Goal: Browse casually

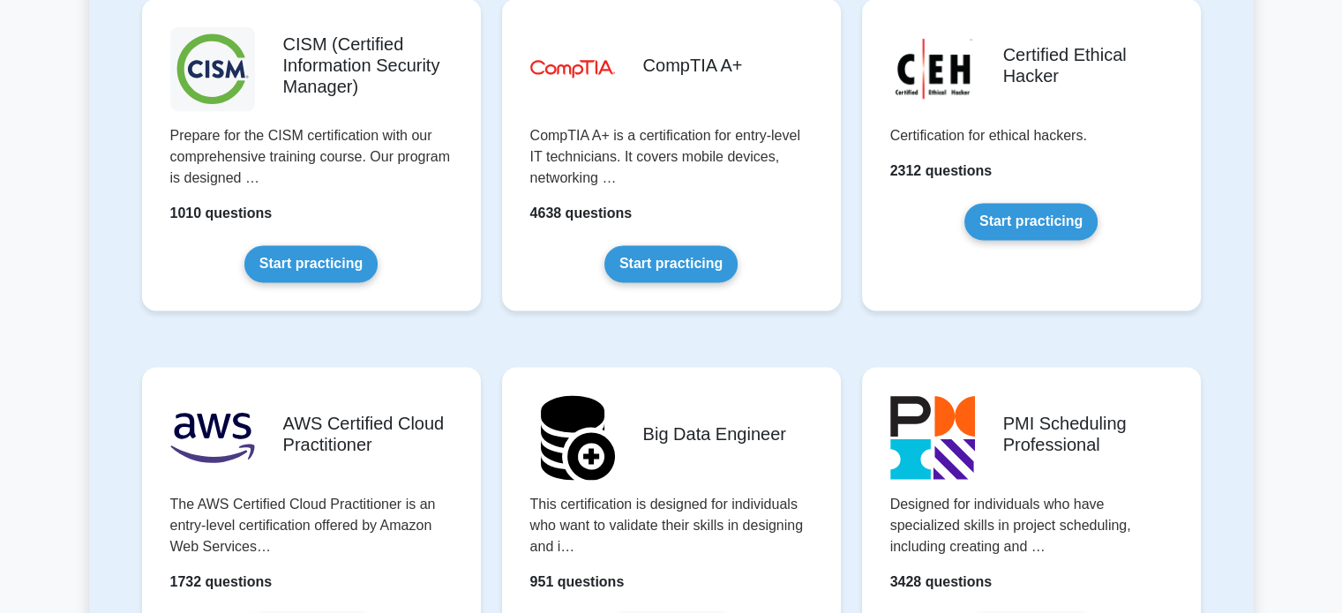
scroll to position [2631, 0]
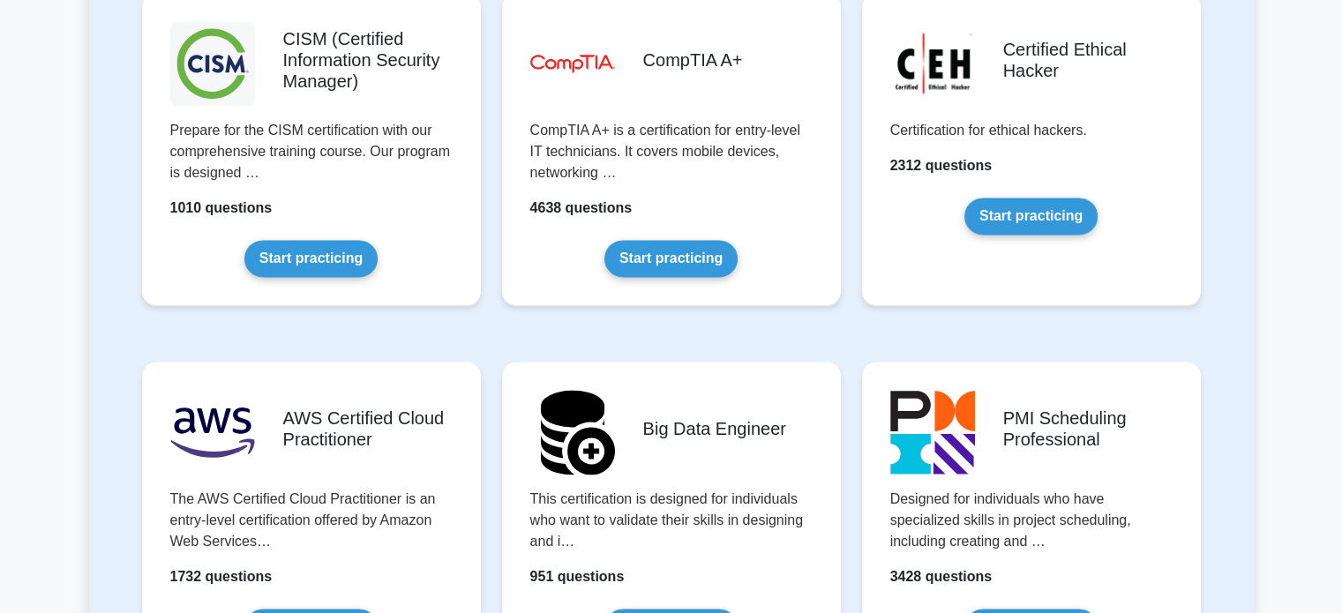
click at [724, 314] on div "image/svg+xml CompTIA A+ CompTIA A+ is a certification for entry-level IT techn…" at bounding box center [671, 163] width 360 height 369
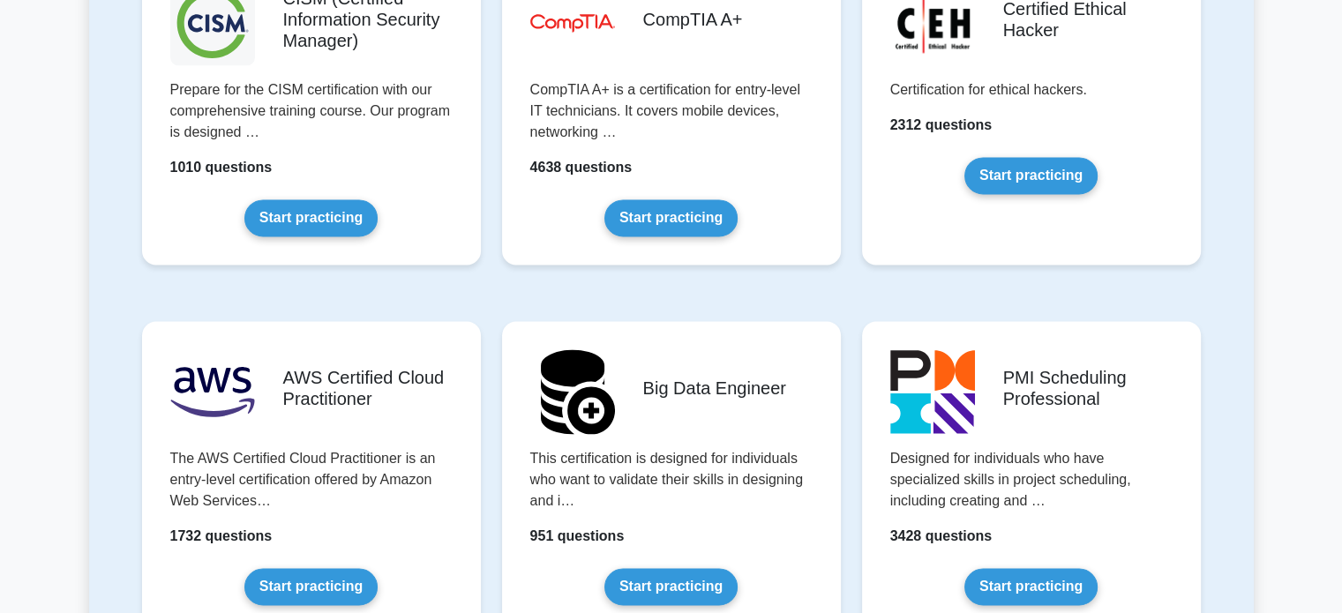
scroll to position [2671, 0]
click at [807, 301] on div "image/svg+xml CompTIA A+ CompTIA A+ is a certification for entry-level IT techn…" at bounding box center [671, 123] width 360 height 369
click at [490, 282] on div ".clsa-1{fill:#f6f7f8;}.clsa-2{fill:#6bb345;}.clsa-3{fill:#1d2e5c;} CISM (Certif…" at bounding box center [311, 123] width 360 height 369
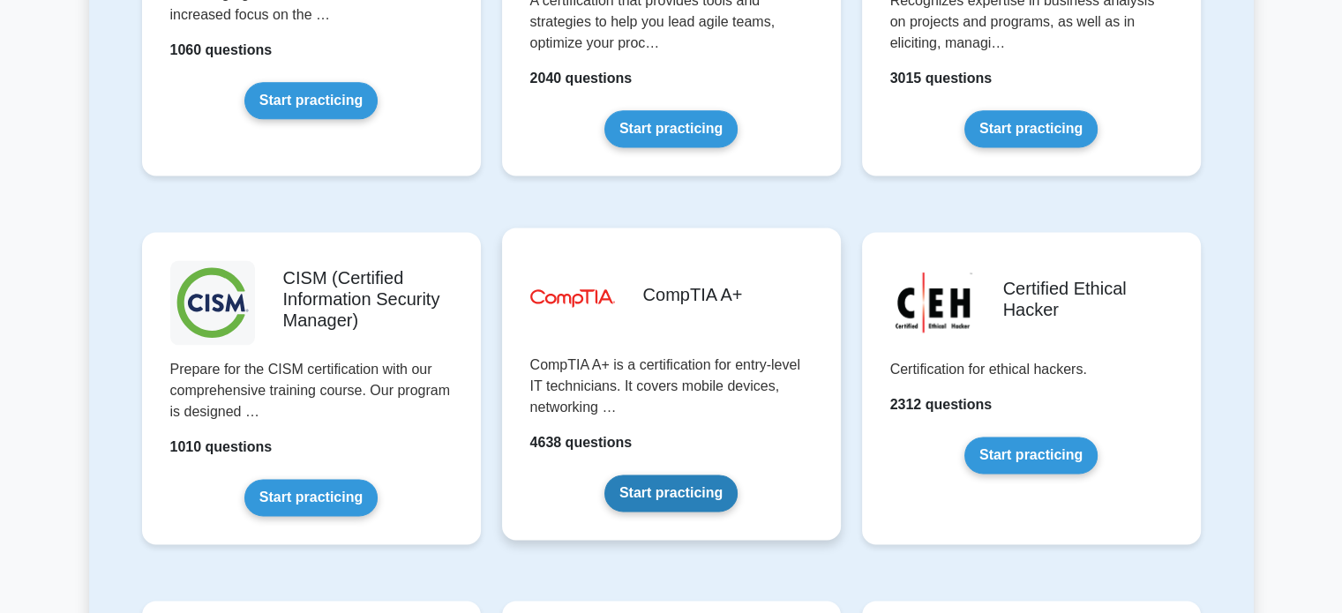
scroll to position [2393, 0]
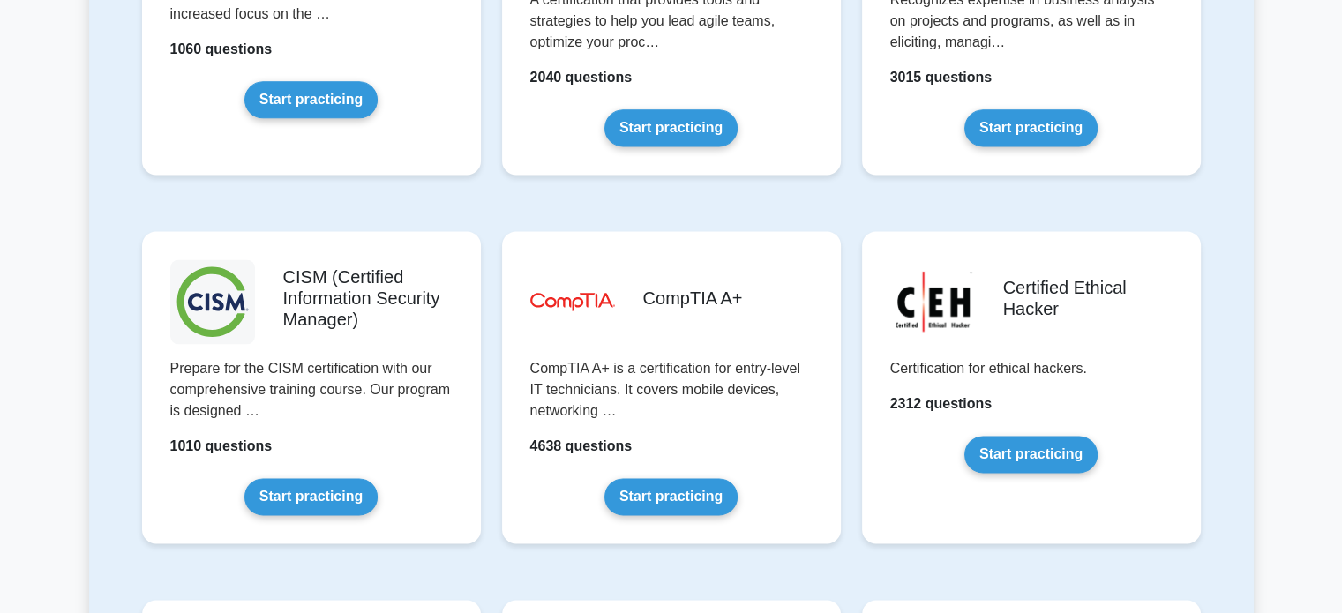
click at [688, 199] on div "Disciplined Agile Scrum Master A certification that provides tools and strategi…" at bounding box center [671, 32] width 360 height 369
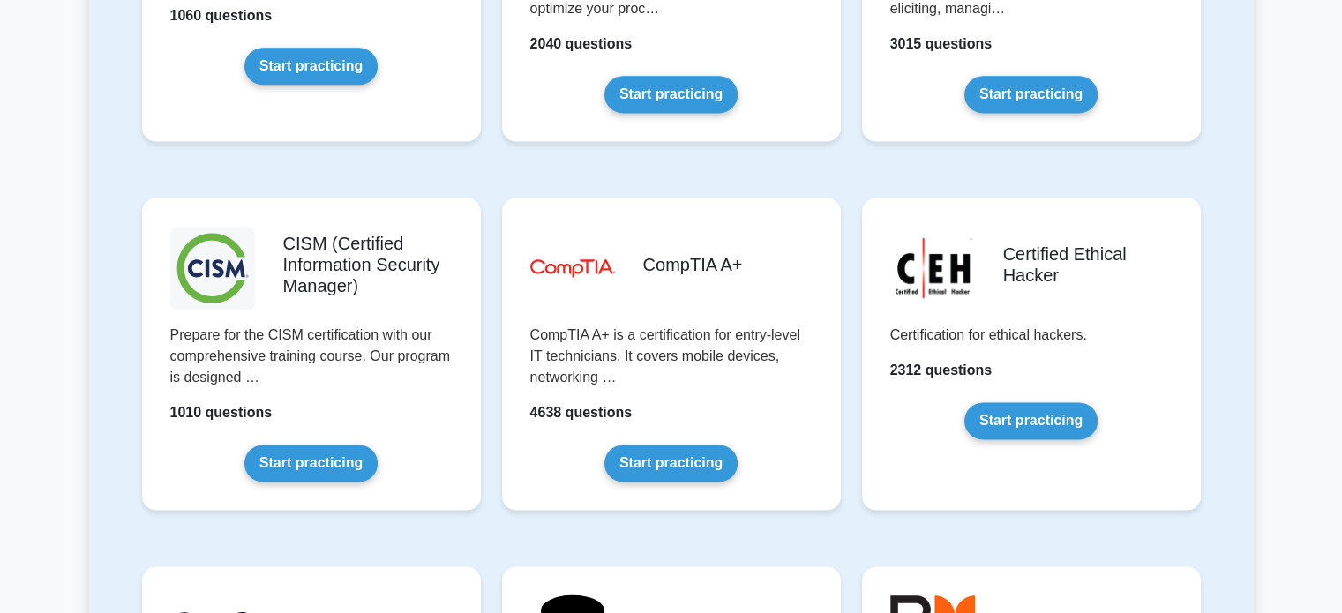
scroll to position [2425, 0]
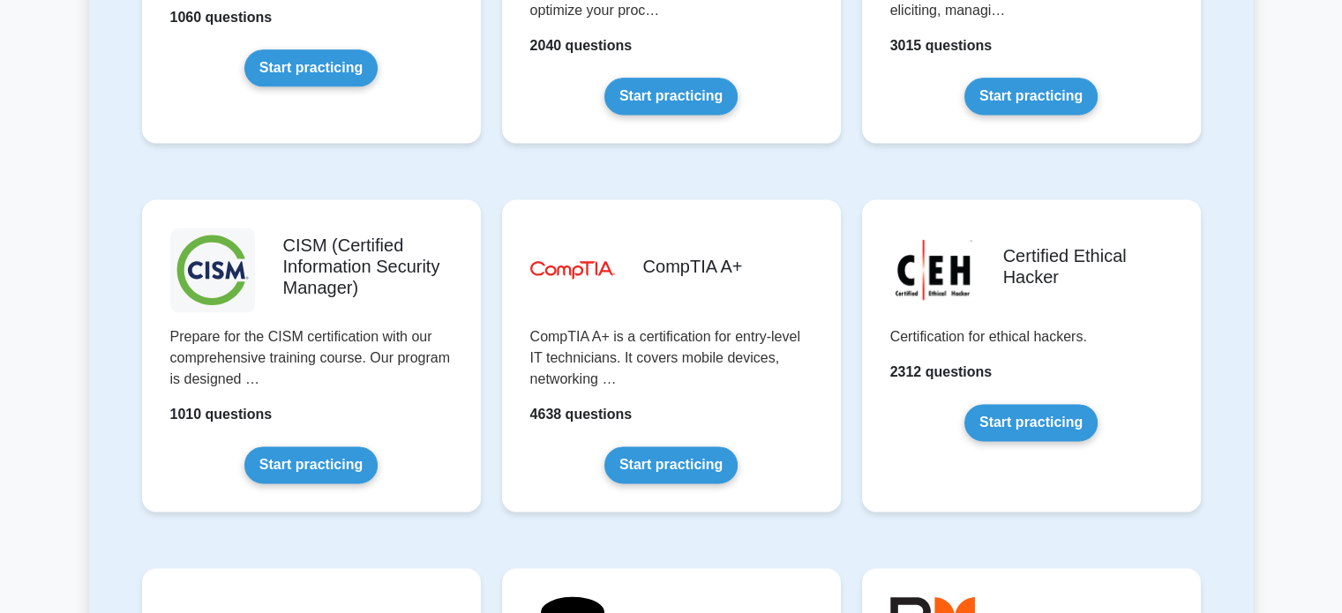
click at [852, 334] on div "Certified Ethical Hacker Certification for ethical hackers. 2312 questions Star…" at bounding box center [1032, 369] width 360 height 369
click at [849, 327] on div "image/svg+xml CompTIA A+ CompTIA A+ is a certification for entry-level IT techn…" at bounding box center [671, 369] width 360 height 369
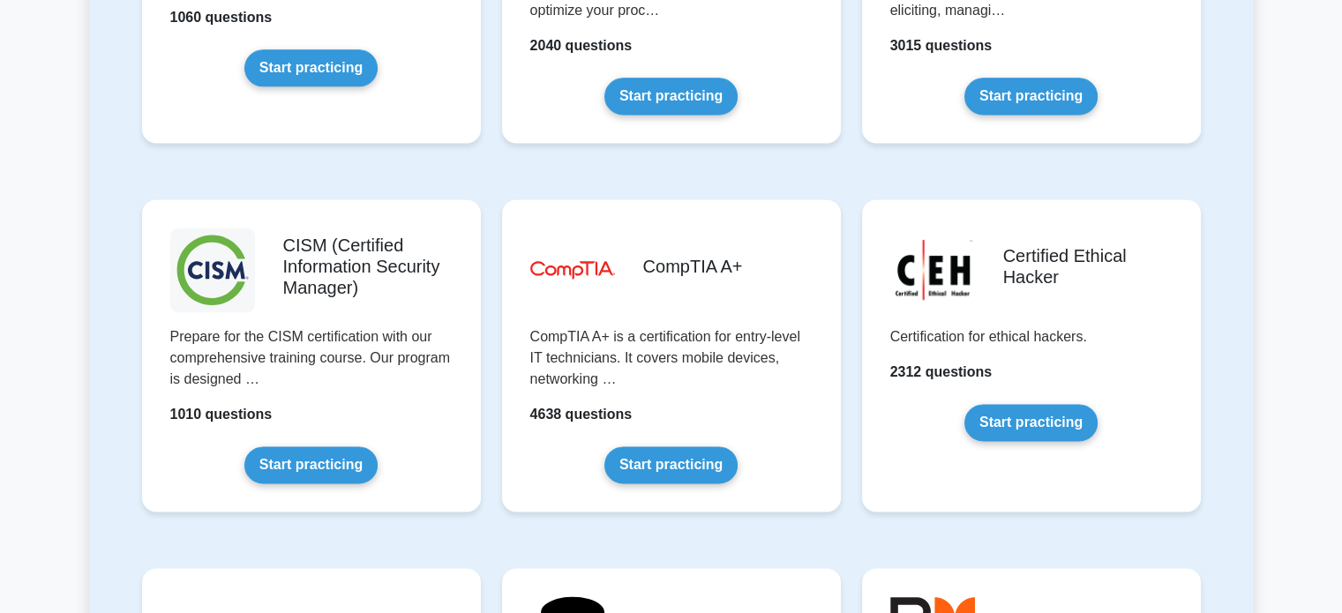
click at [849, 326] on div "image/svg+xml CompTIA A+ CompTIA A+ is a certification for entry-level IT techn…" at bounding box center [671, 369] width 360 height 369
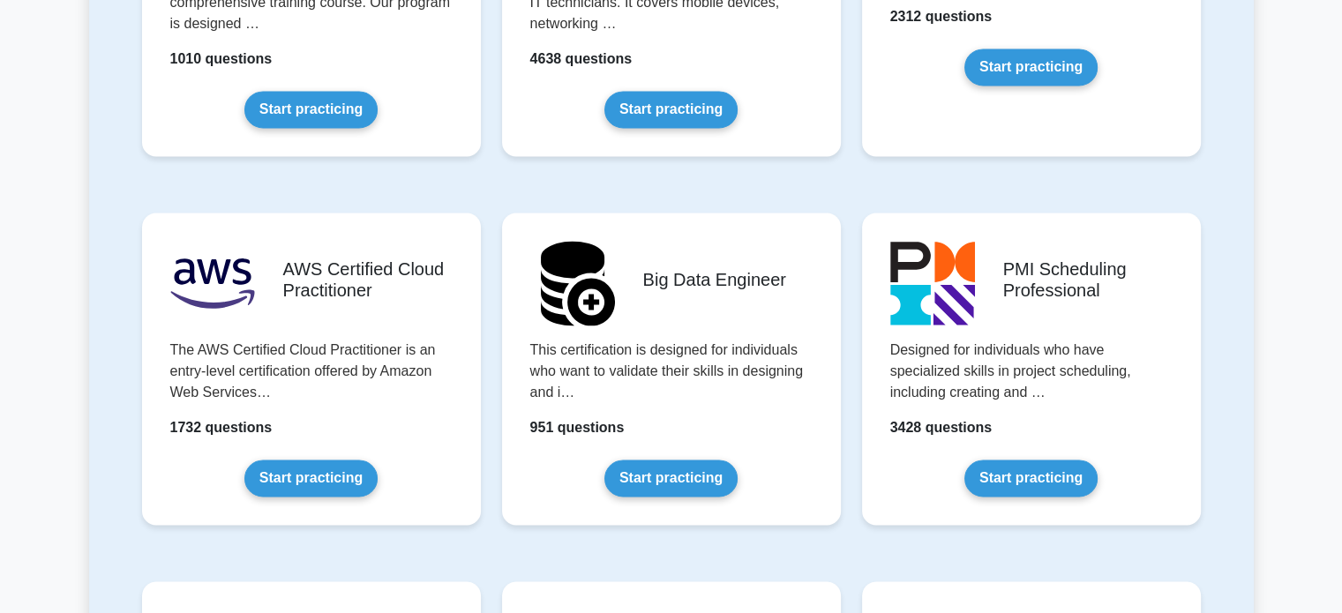
scroll to position [2540, 0]
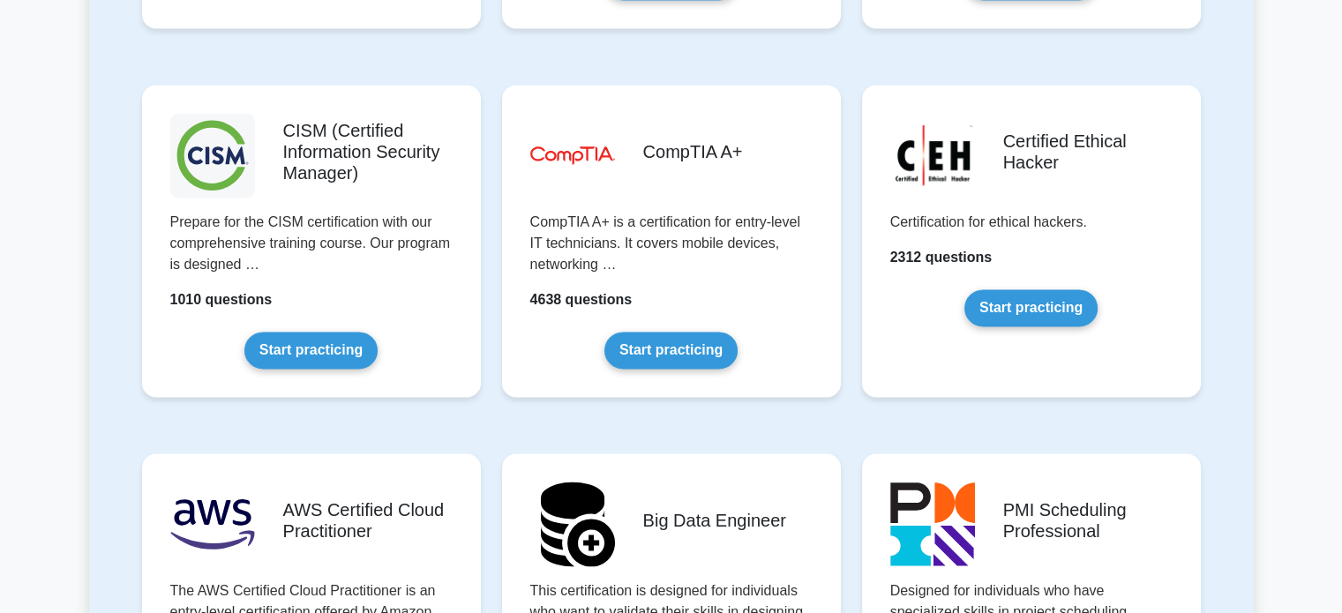
click at [849, 326] on div "image/svg+xml CompTIA A+ CompTIA A+ is a certification for entry-level IT techn…" at bounding box center [671, 255] width 360 height 369
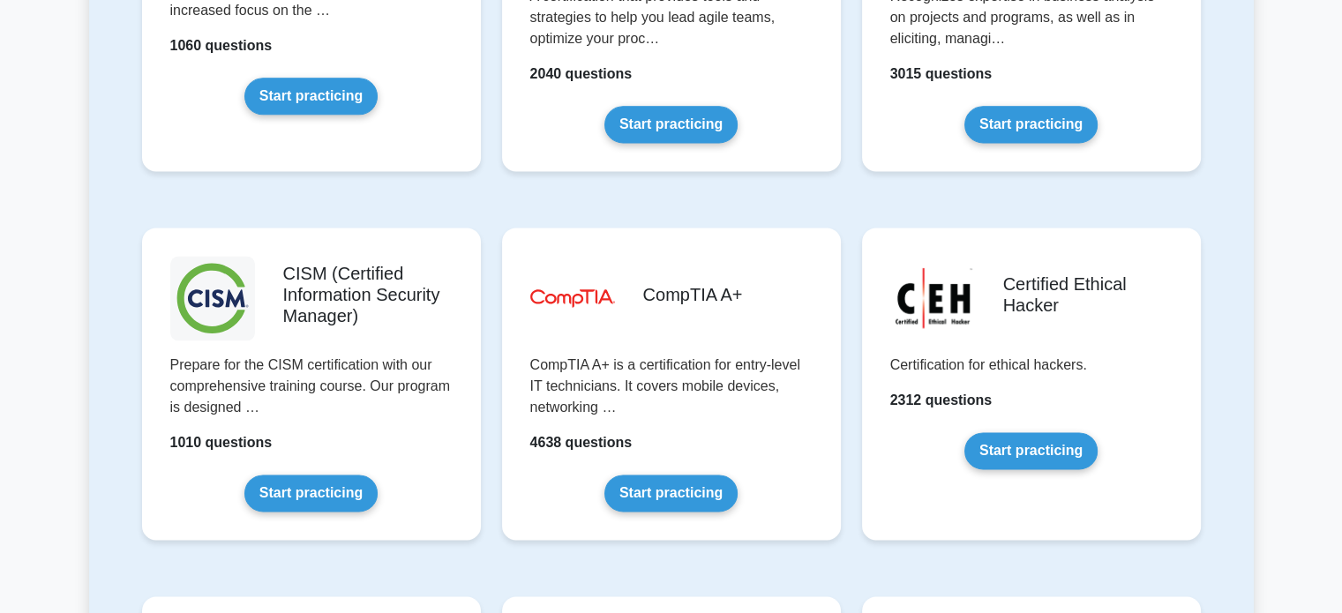
scroll to position [2400, 0]
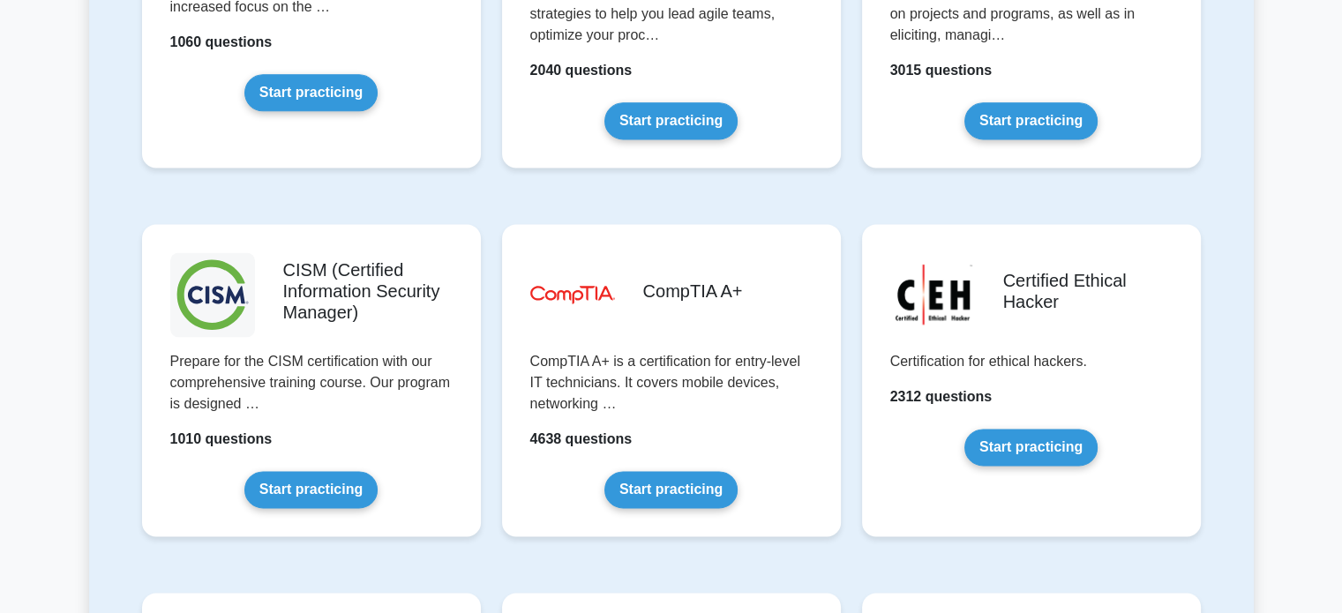
click at [849, 326] on div "image/svg+xml CompTIA A+ CompTIA A+ is a certification for entry-level IT techn…" at bounding box center [671, 394] width 360 height 369
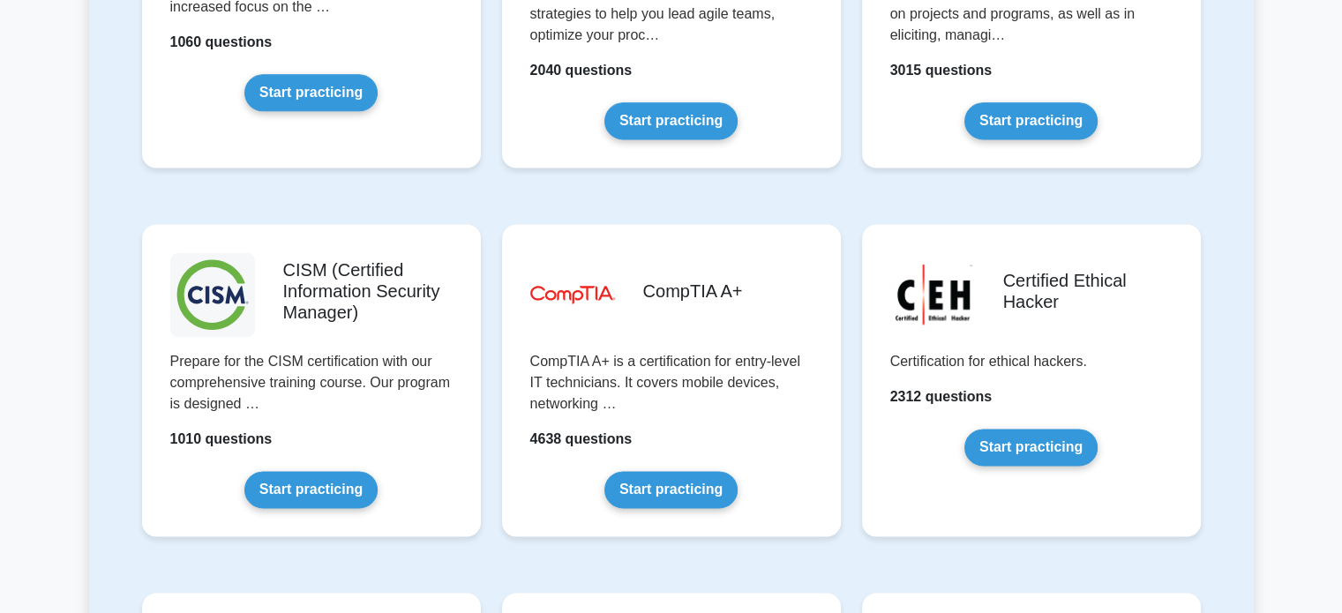
click at [853, 197] on div "PMI Professional in Business Analysis Recognizes expertise in business analysis…" at bounding box center [1032, 25] width 360 height 369
click at [847, 193] on div "Disciplined Agile Scrum Master A certification that provides tools and strategi…" at bounding box center [671, 25] width 360 height 369
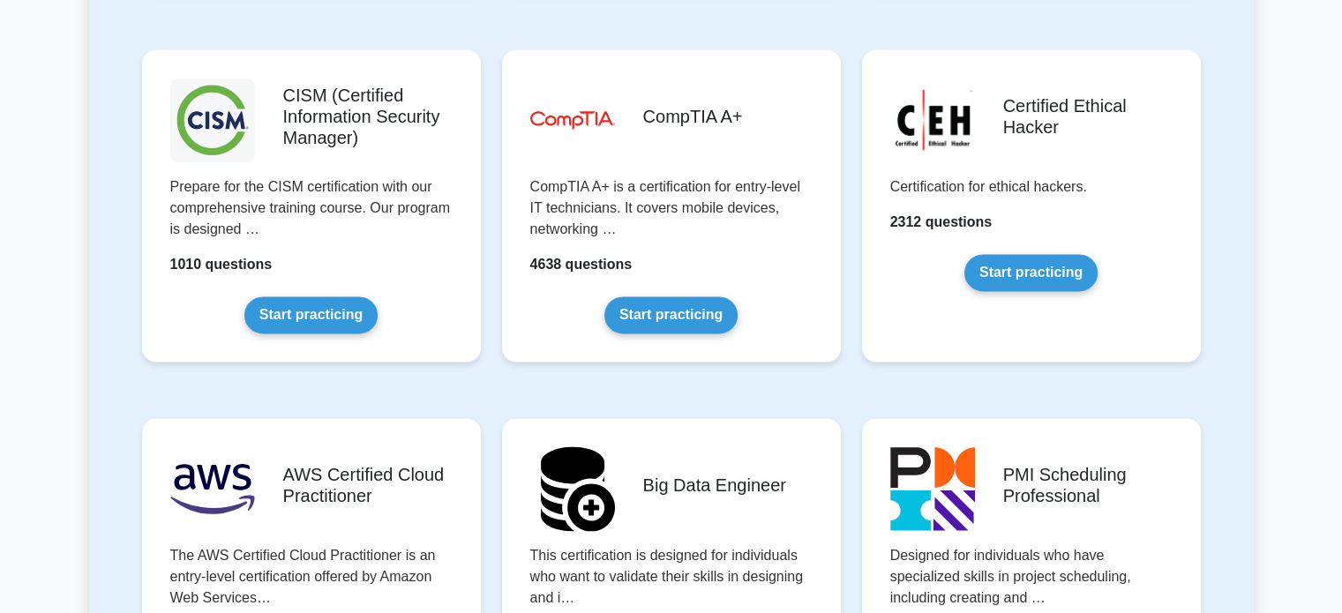
scroll to position [2540, 0]
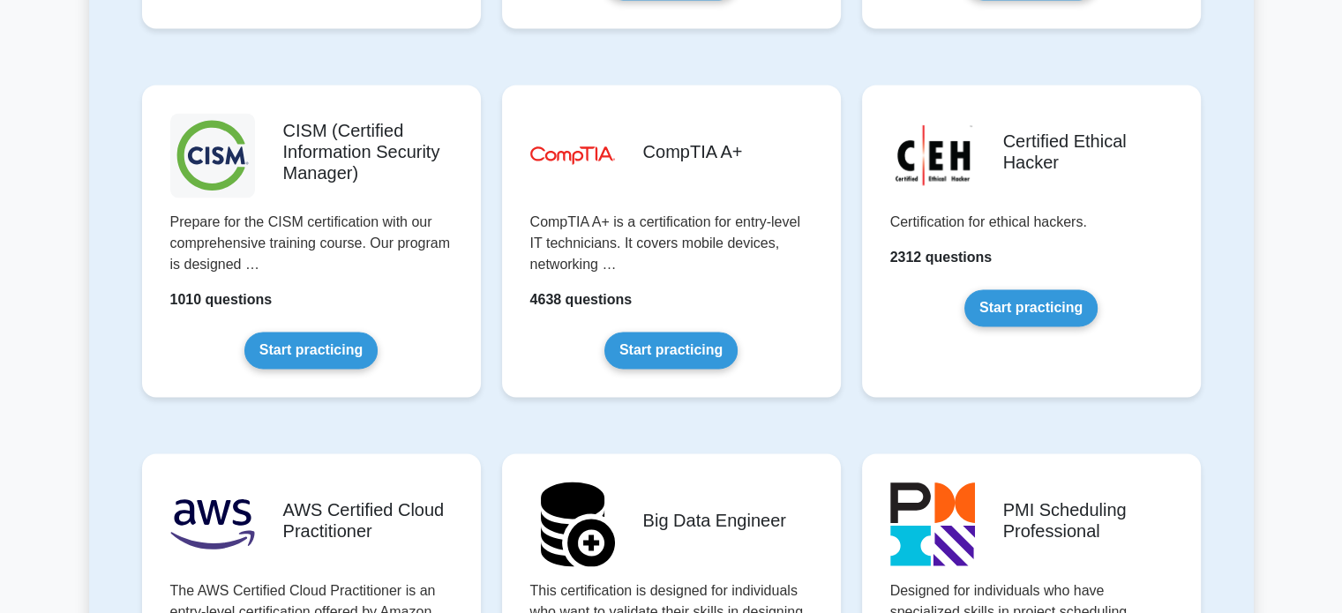
click at [852, 200] on div "Certified Ethical Hacker Certification for ethical hackers. 2312 questions Star…" at bounding box center [1032, 255] width 360 height 369
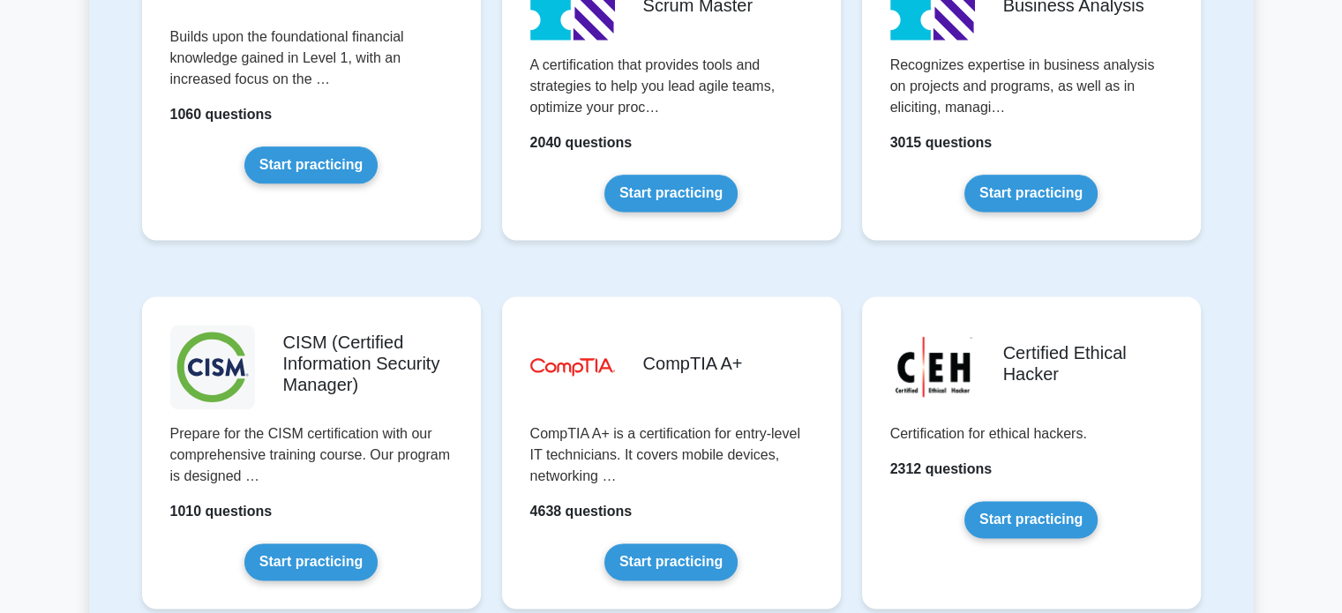
click at [852, 200] on div "PMI Professional in Business Analysis Recognizes expertise in business analysis…" at bounding box center [1032, 98] width 360 height 369
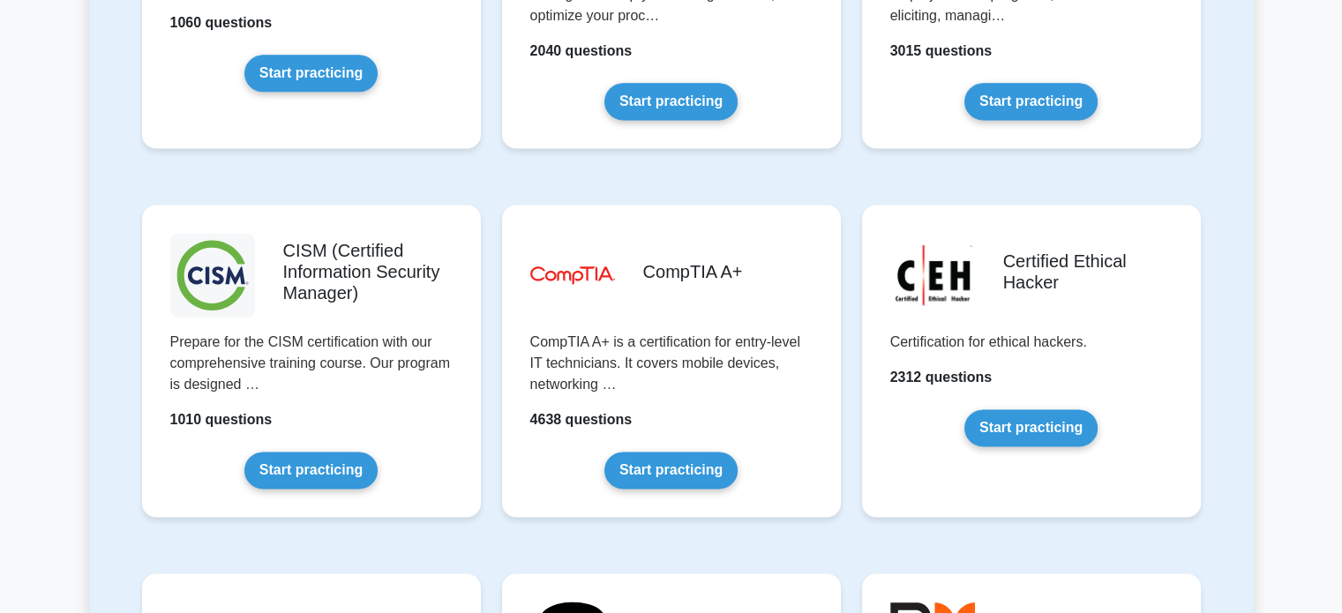
scroll to position [2487, 0]
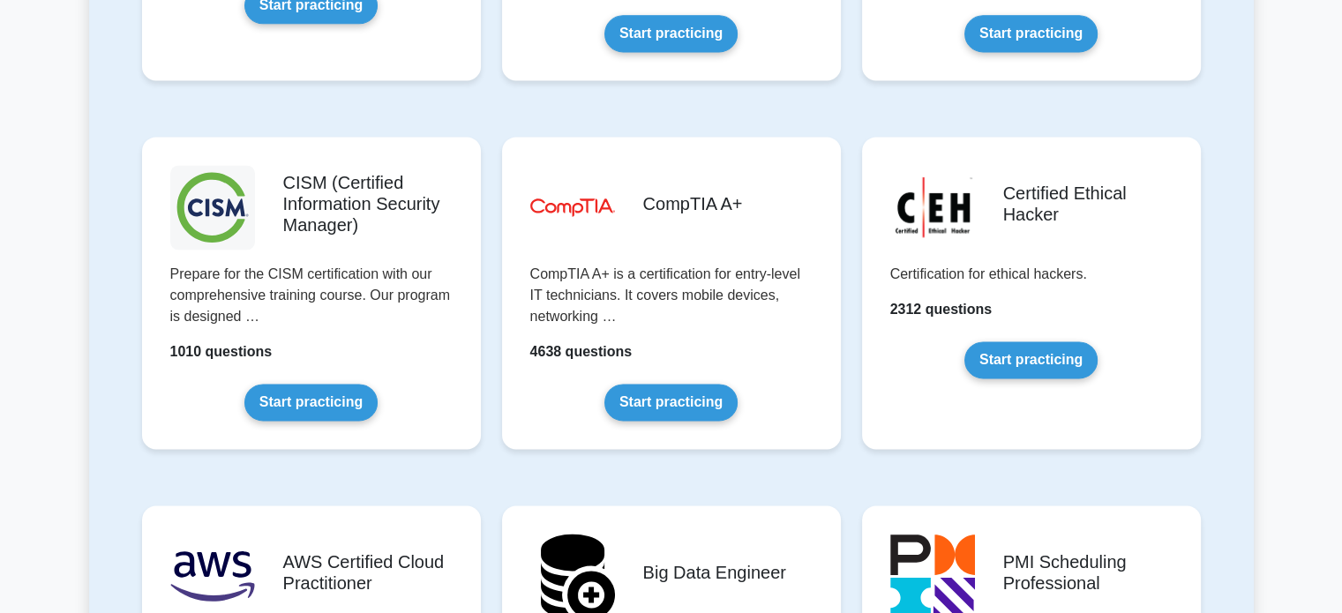
click at [852, 200] on div "Certified Ethical Hacker Certification for ethical hackers. 2312 questions Star…" at bounding box center [1032, 307] width 360 height 369
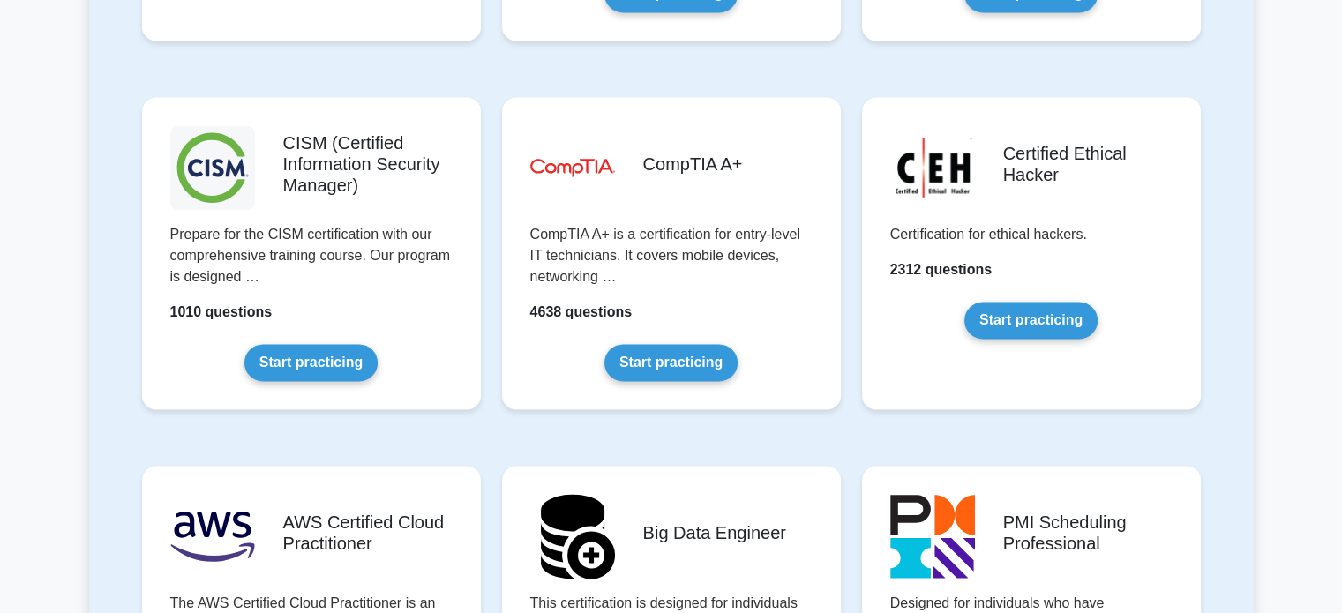
scroll to position [2527, 0]
click at [852, 200] on div "Certified Ethical Hacker Certification for ethical hackers. 2312 questions Star…" at bounding box center [1032, 267] width 360 height 369
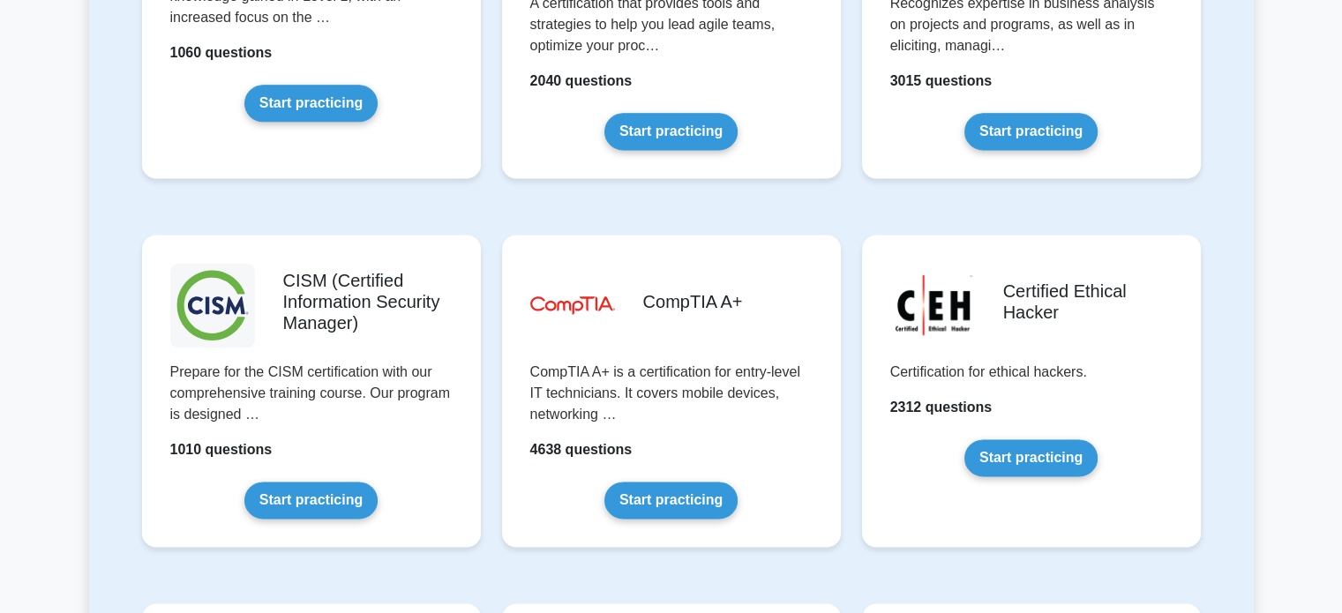
scroll to position [2379, 0]
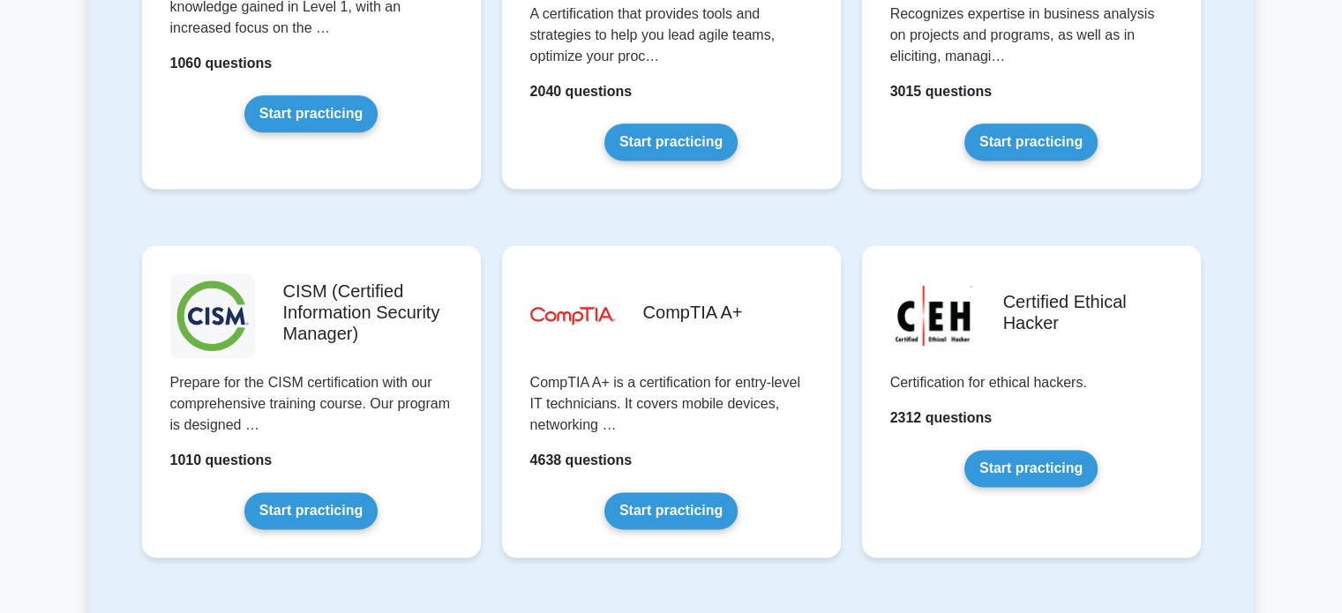
click at [850, 201] on div "Disciplined Agile Scrum Master A certification that provides tools and strategi…" at bounding box center [671, 46] width 360 height 369
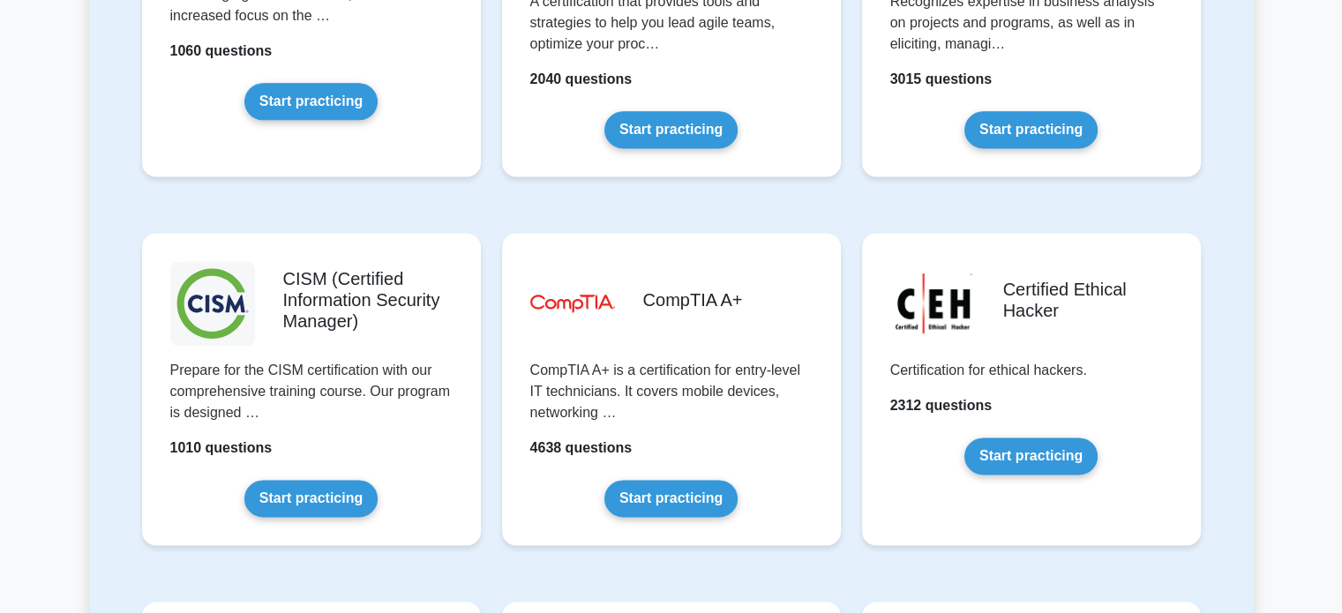
scroll to position [2392, 0]
click at [850, 201] on div "Disciplined Agile Scrum Master A certification that provides tools and strategi…" at bounding box center [671, 33] width 360 height 369
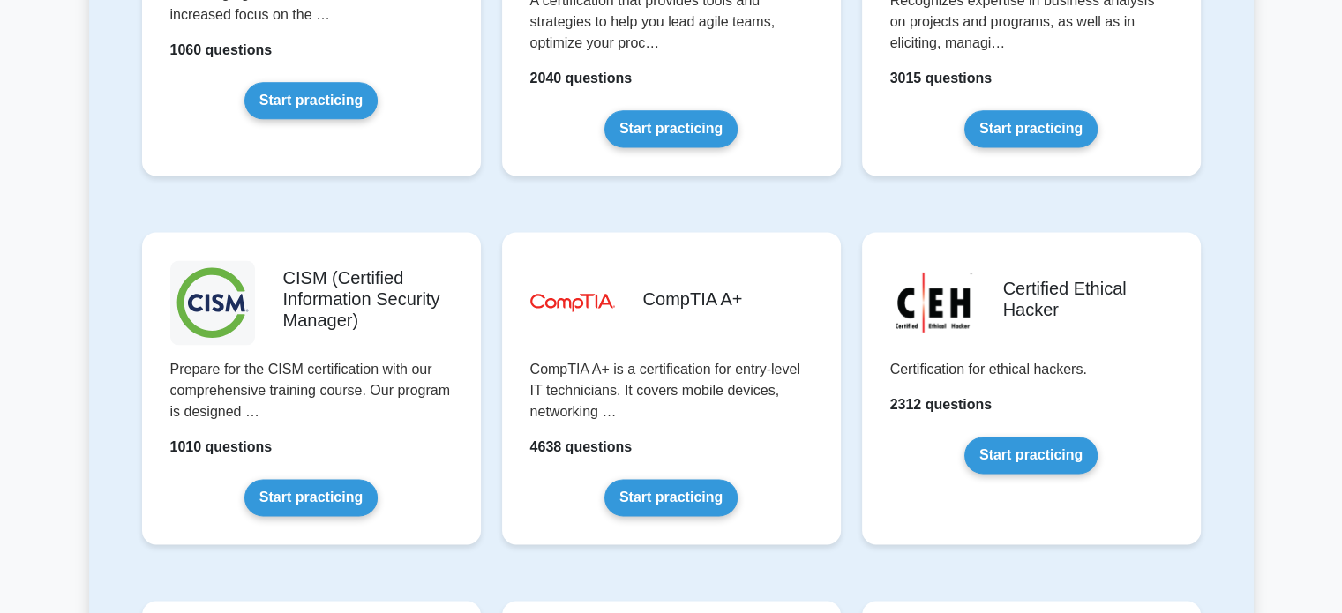
click at [850, 201] on div "Disciplined Agile Scrum Master A certification that provides tools and strategi…" at bounding box center [671, 33] width 360 height 369
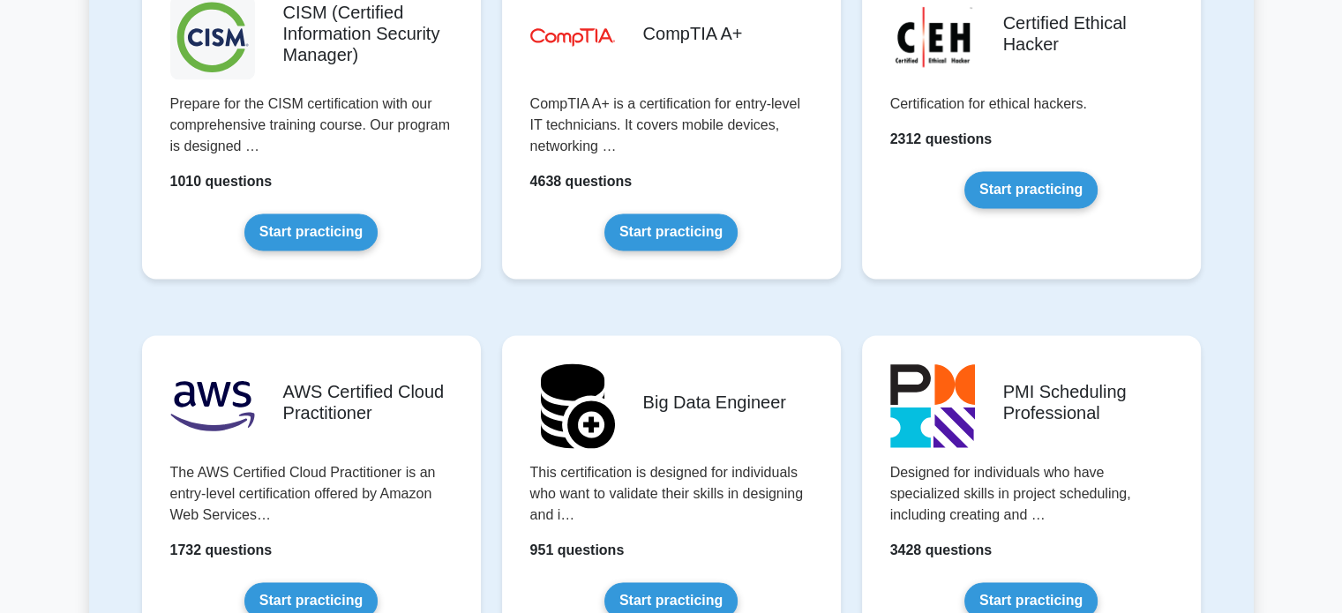
scroll to position [2660, 0]
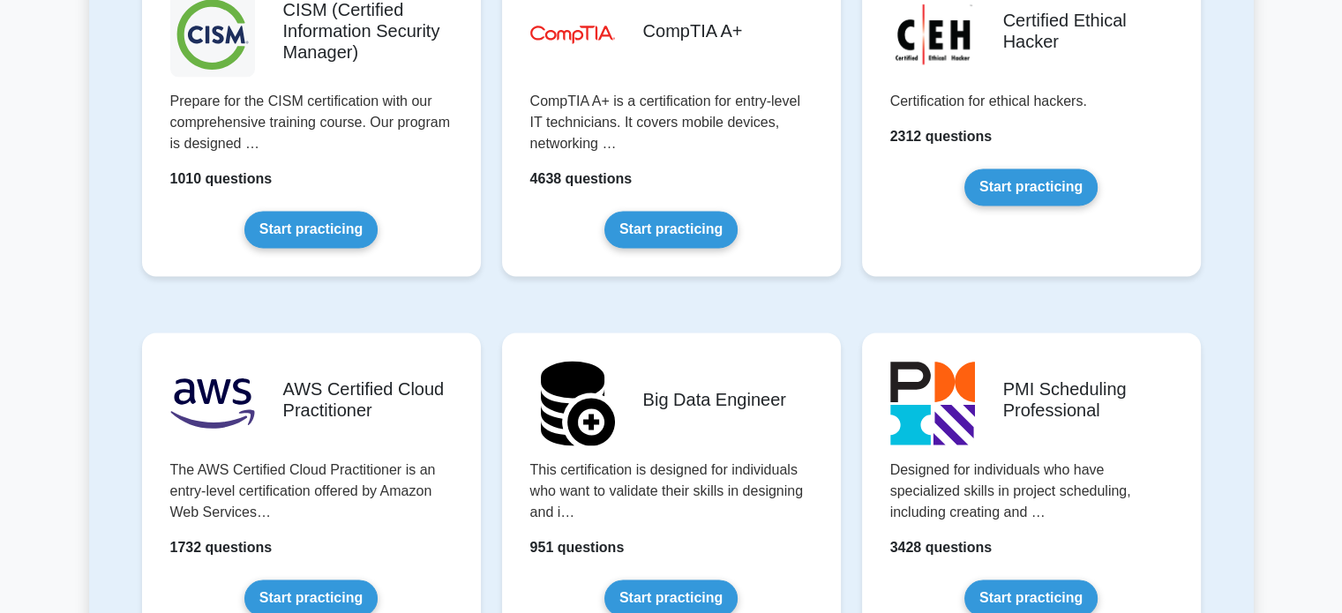
click at [852, 235] on div "Certified Ethical Hacker Certification for ethical hackers. 2312 questions Star…" at bounding box center [1032, 134] width 360 height 369
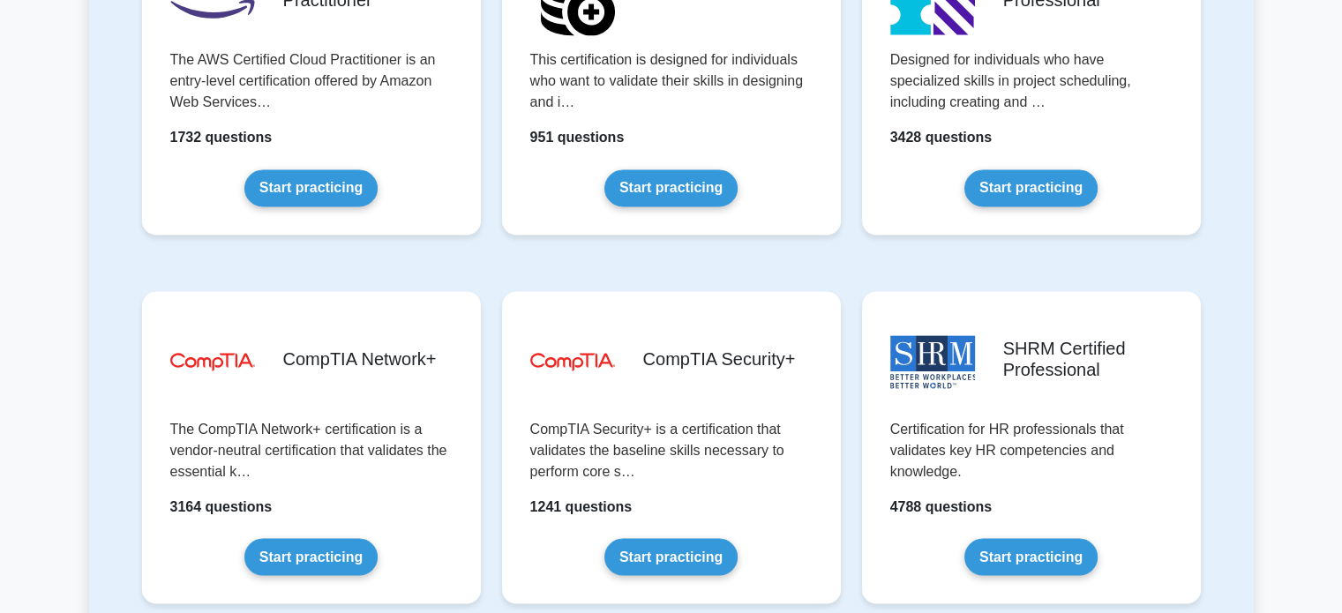
scroll to position [3071, 0]
click at [852, 235] on div "PMI Scheduling Professional Designed for individuals who have specialized skill…" at bounding box center [1032, 92] width 360 height 369
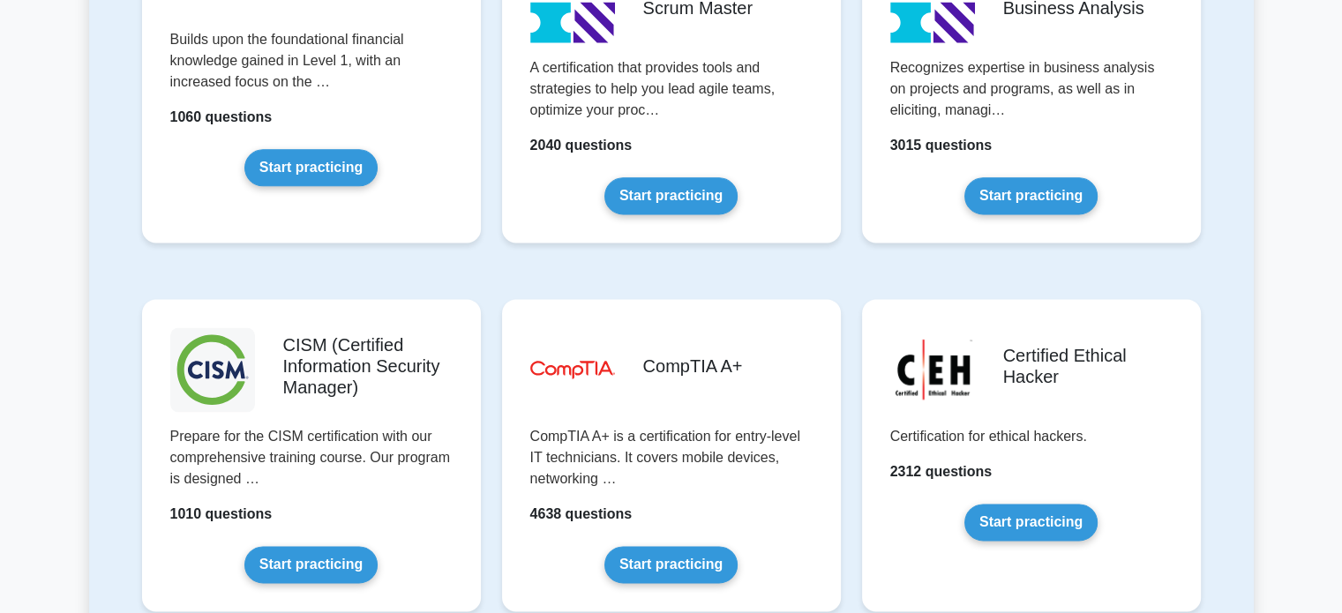
scroll to position [2308, 0]
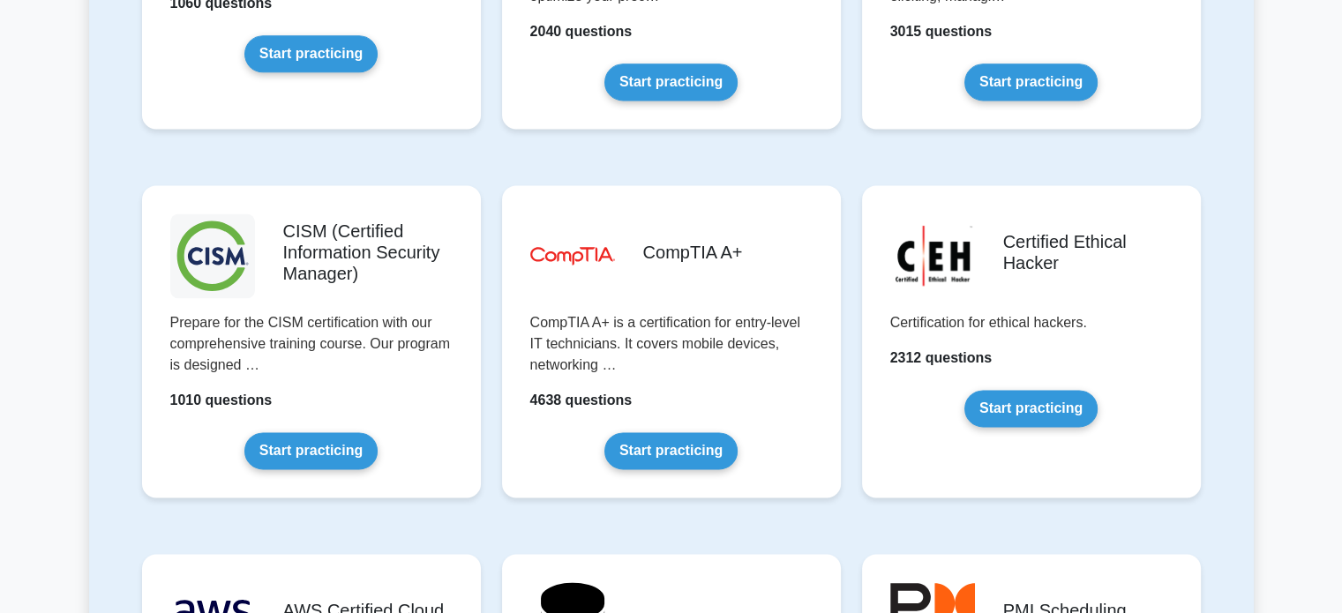
scroll to position [2442, 0]
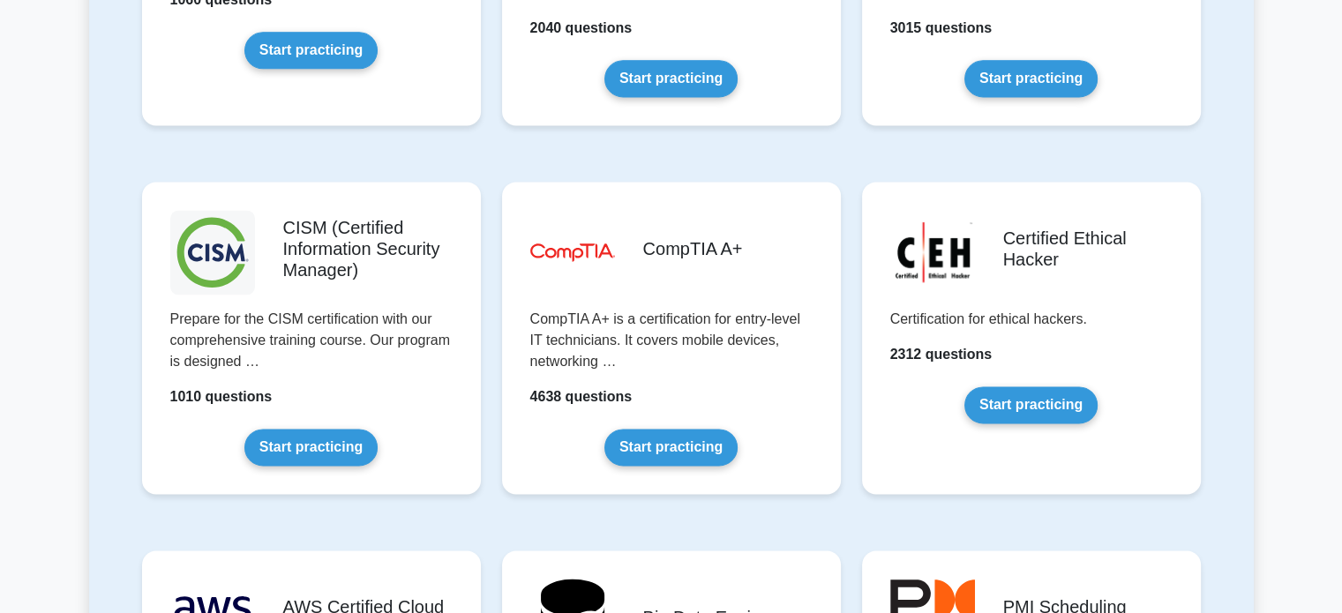
click at [843, 315] on div "image/svg+xml CompTIA A+ CompTIA A+ is a certification for entry-level IT techn…" at bounding box center [671, 352] width 360 height 369
click at [1258, 214] on main "Prepare Your Exams with Confidence Get Started Featured test packages Project M…" at bounding box center [671, 501] width 1342 height 5774
click at [1232, 199] on div "Featured test packages Project Management Professional Recognizes the competenc…" at bounding box center [671, 604] width 1165 height 5568
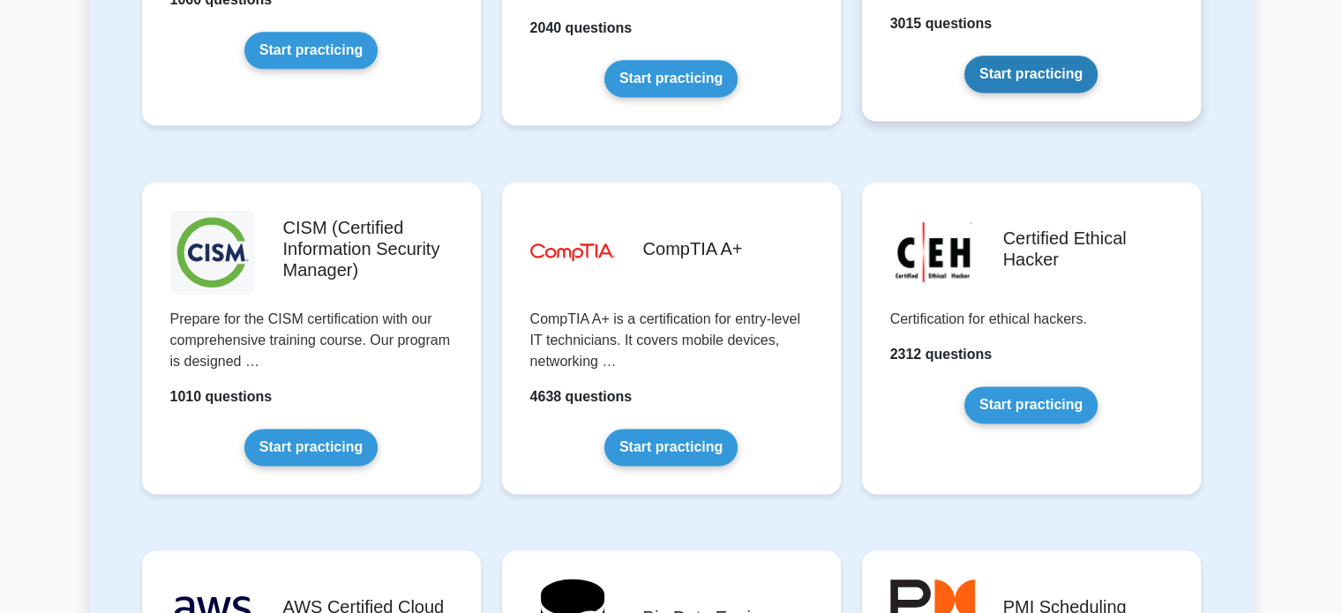
click at [1098, 93] on link "Start practicing" at bounding box center [1030, 74] width 133 height 37
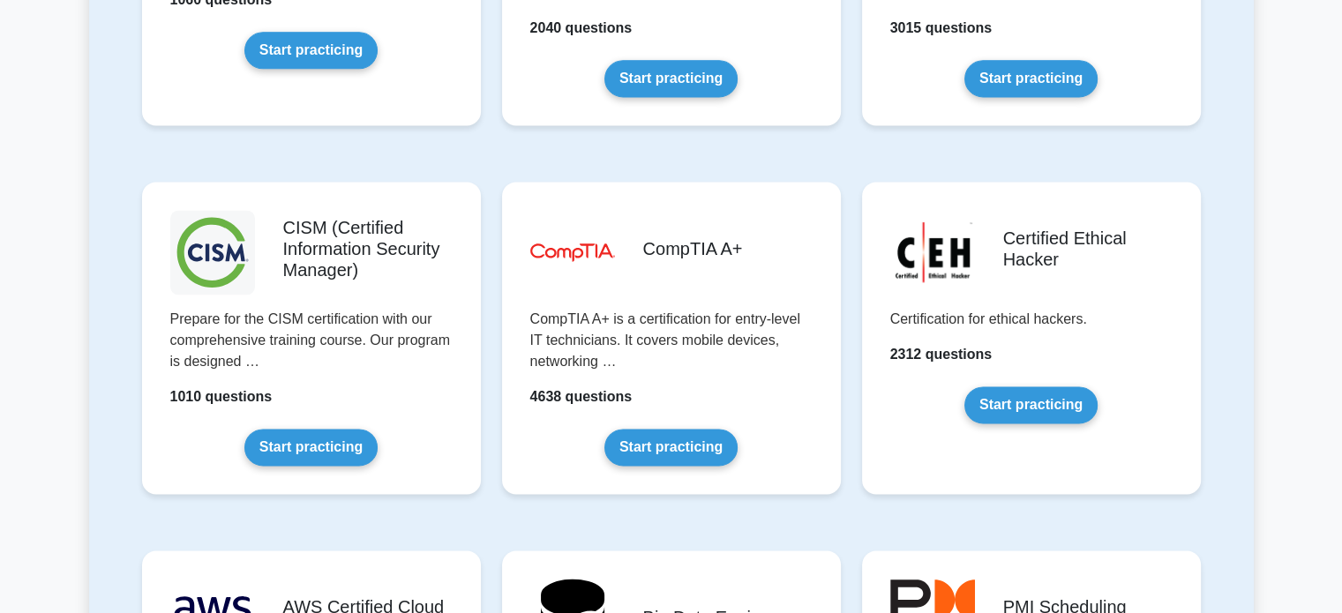
click at [1281, 334] on main "Prepare Your Exams with Confidence Get Started Featured test packages Project M…" at bounding box center [671, 501] width 1342 height 5774
click at [847, 261] on div "image/svg+xml CompTIA A+ CompTIA A+ is a certification for entry-level IT techn…" at bounding box center [671, 352] width 360 height 369
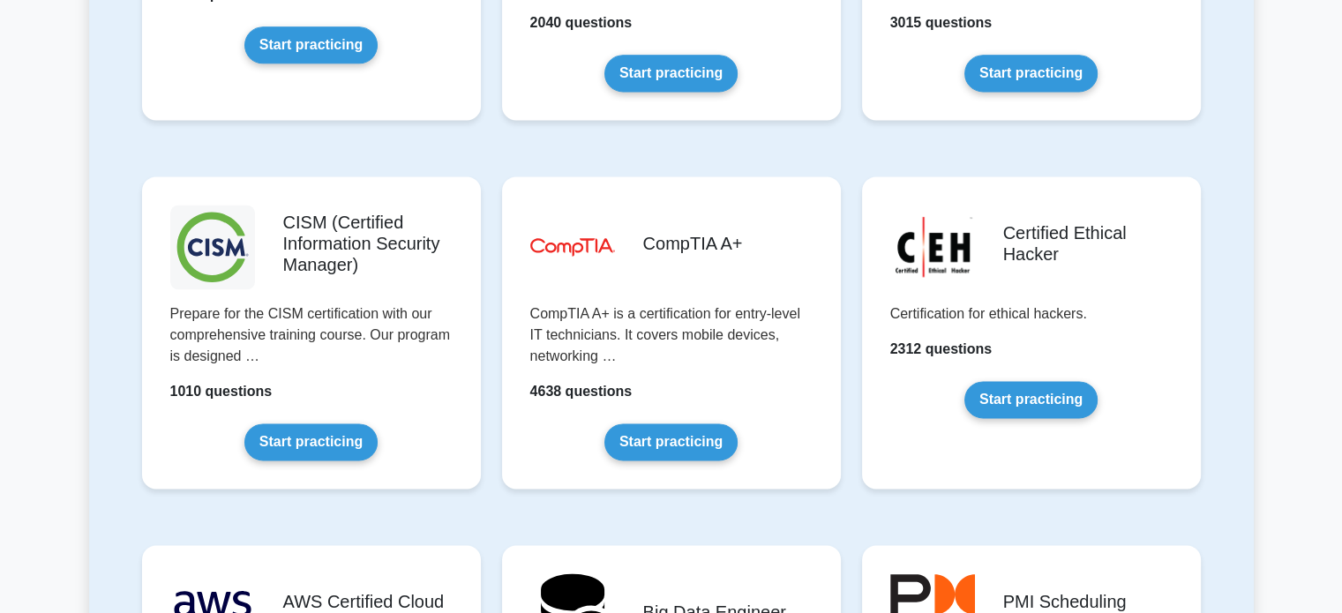
scroll to position [2446, 0]
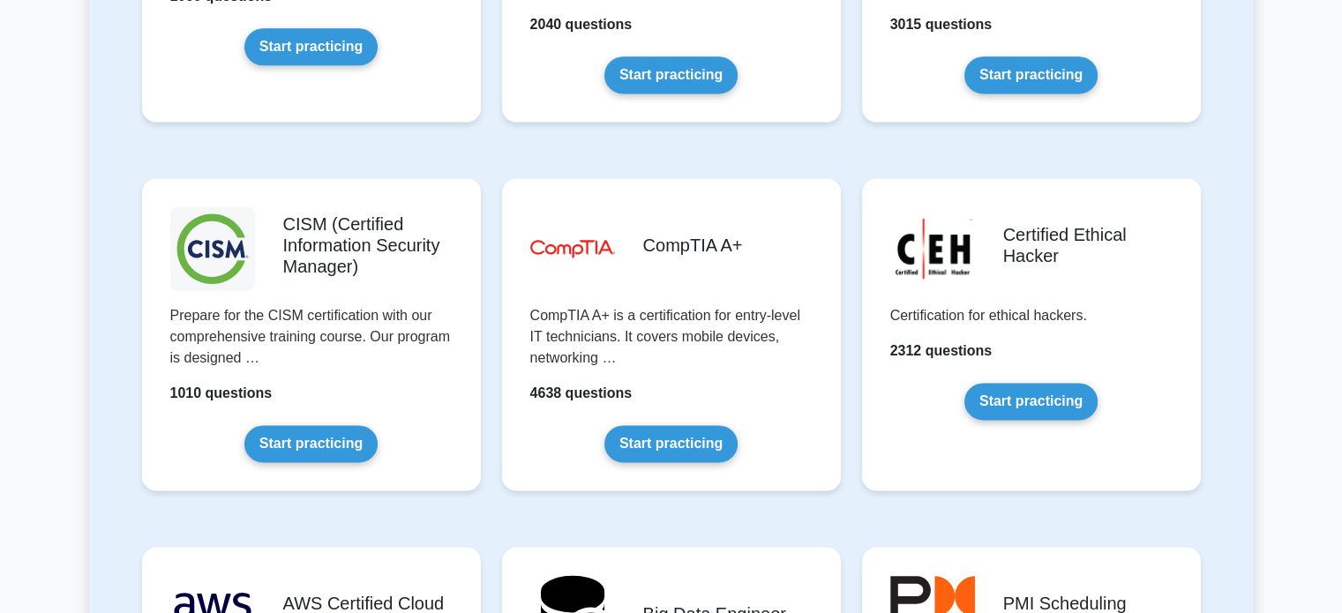
click at [847, 269] on div "image/svg+xml CompTIA A+ CompTIA A+ is a certification for entry-level IT techn…" at bounding box center [671, 348] width 360 height 369
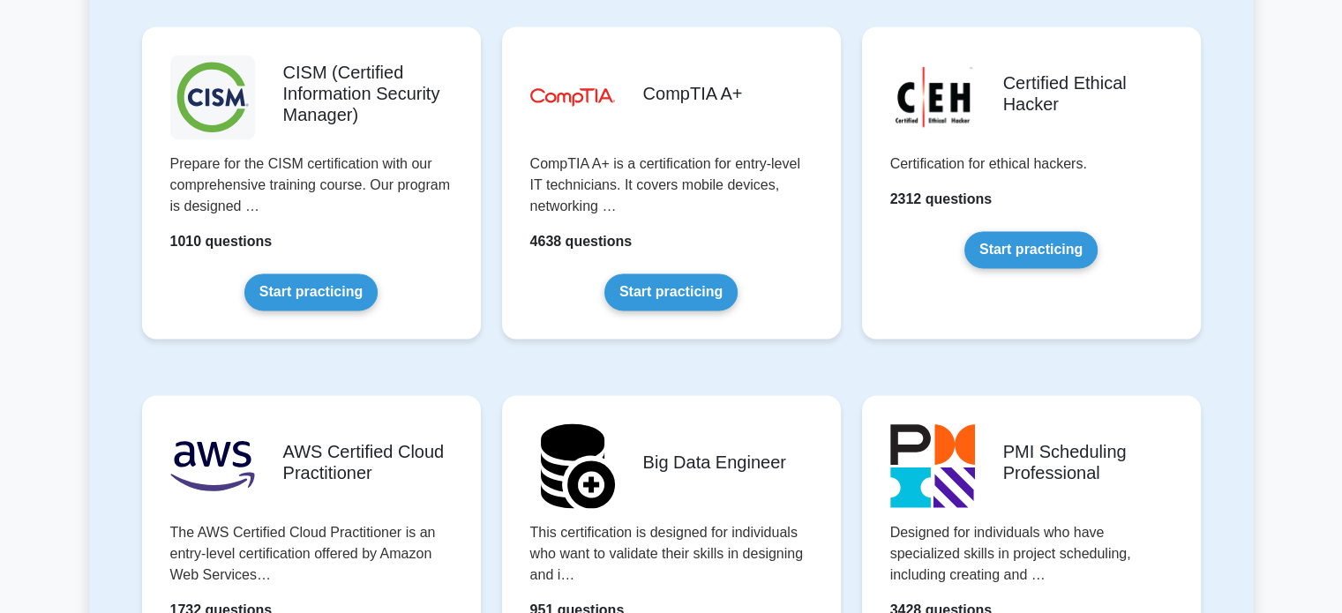
scroll to position [2404, 0]
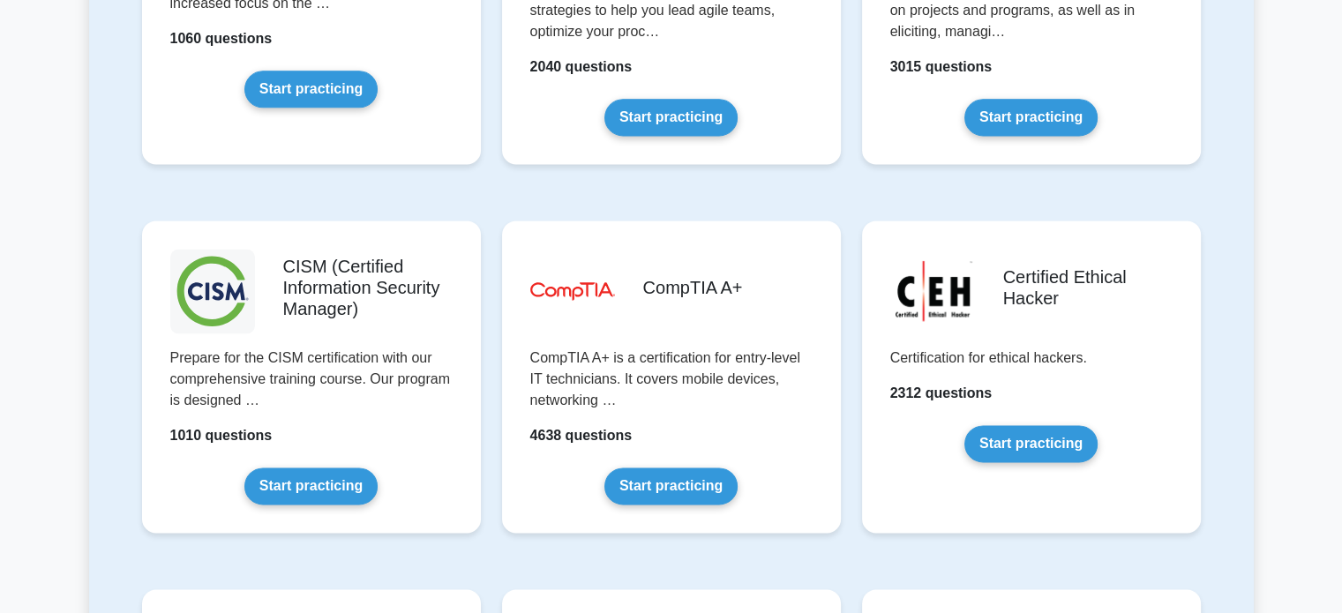
click at [852, 187] on div "PMI Professional in Business Analysis Recognizes expertise in business analysis…" at bounding box center [1032, 22] width 360 height 369
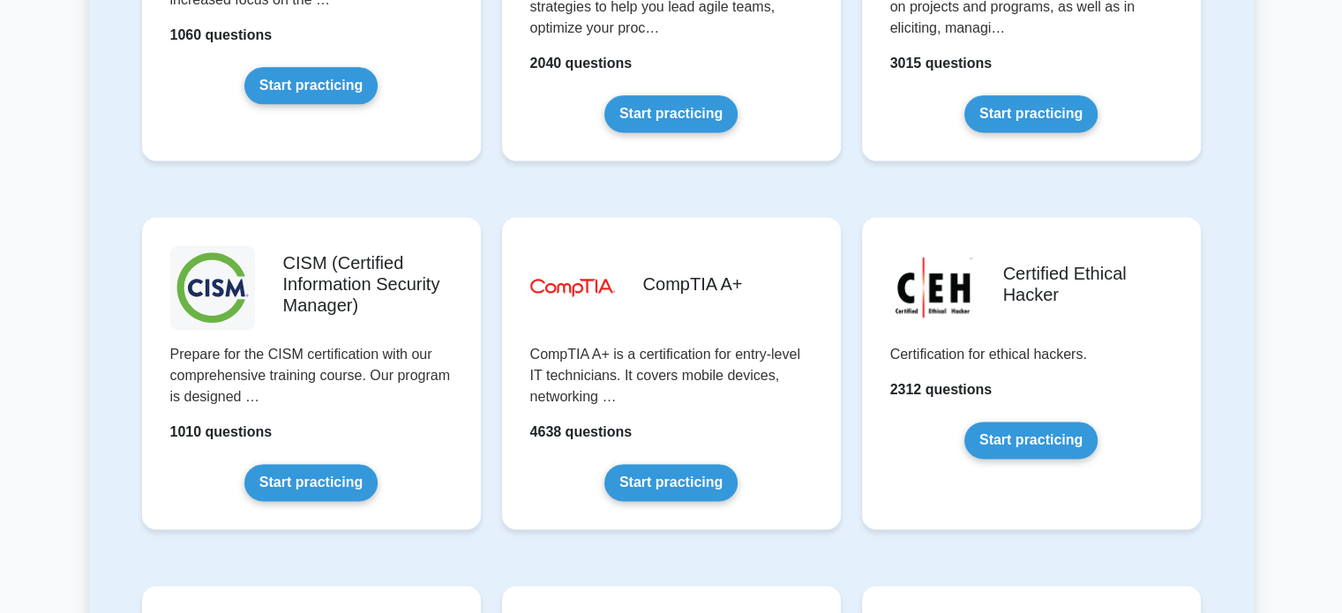
click at [852, 187] on div "PMI Professional in Business Analysis Recognizes expertise in business analysis…" at bounding box center [1032, 18] width 360 height 369
click at [1318, 107] on main "Prepare Your Exams with Confidence Get Started Featured test packages Project M…" at bounding box center [671, 592] width 1342 height 5887
click at [1204, 199] on div "PMI Professional in Business Analysis Recognizes expertise in business analysis…" at bounding box center [1032, 18] width 360 height 369
click at [1209, 192] on div "PMI Professional in Business Analysis Recognizes expertise in business analysis…" at bounding box center [1032, 18] width 360 height 369
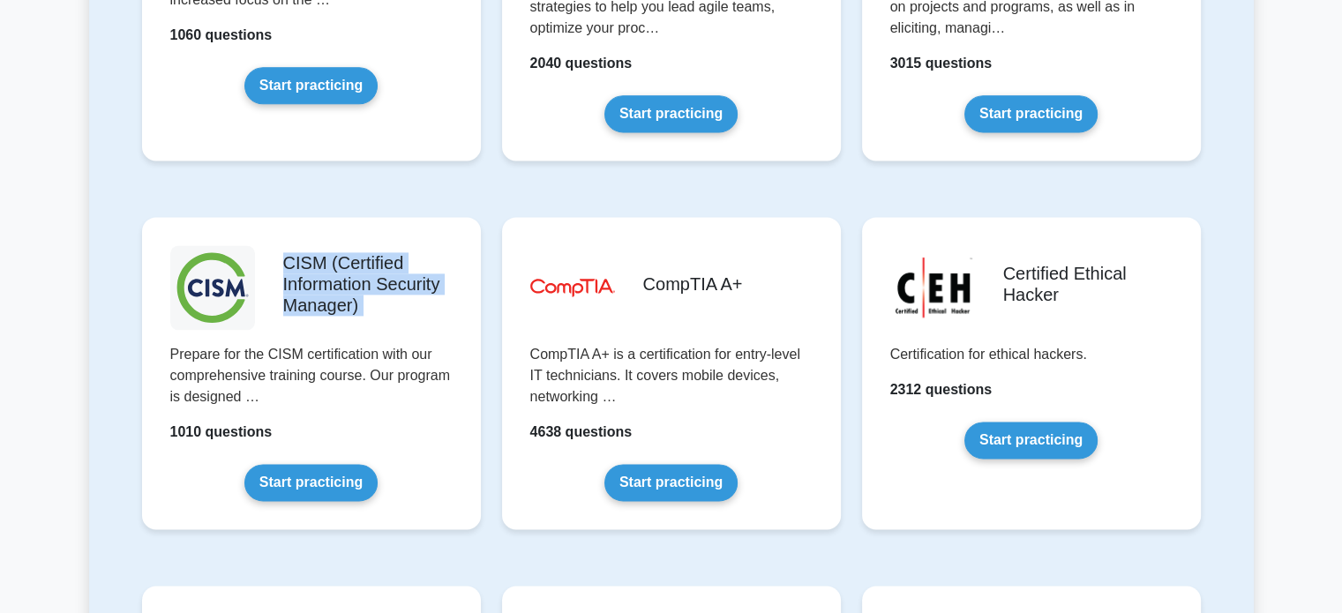
click at [1209, 192] on div "PMI Professional in Business Analysis Recognizes expertise in business analysis…" at bounding box center [1032, 18] width 360 height 369
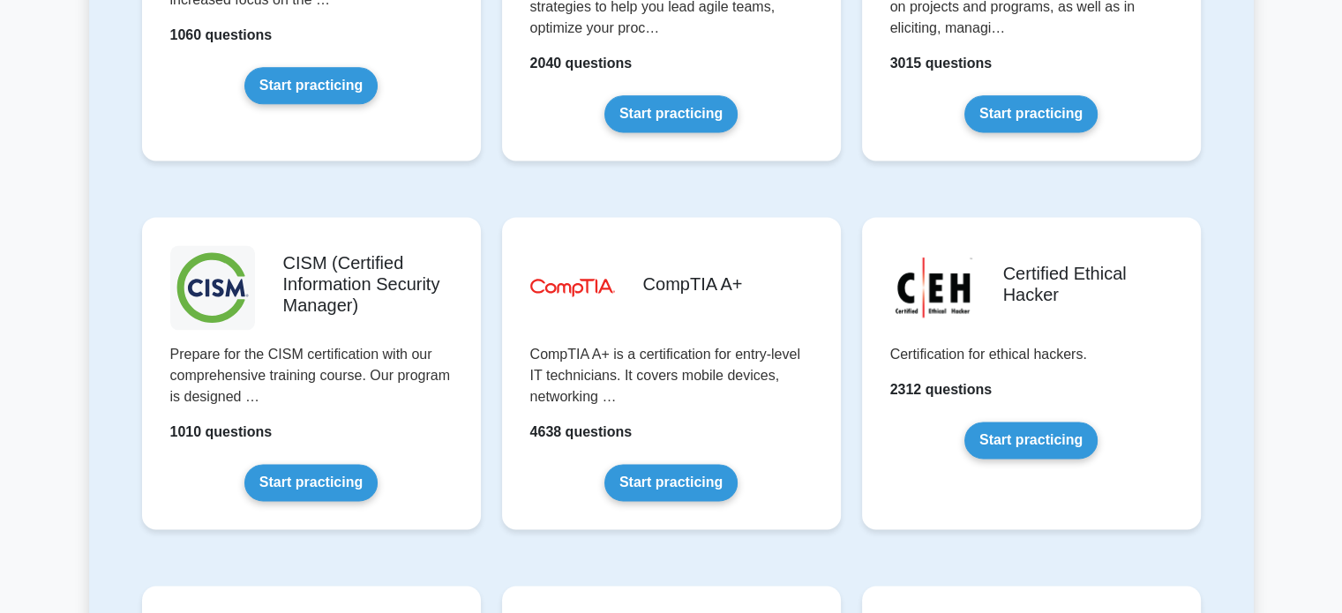
click at [1209, 192] on div "PMI Professional in Business Analysis Recognizes expertise in business analysis…" at bounding box center [1032, 18] width 360 height 369
click at [854, 192] on div "PMI Professional in Business Analysis Recognizes expertise in business analysis…" at bounding box center [1032, 18] width 360 height 369
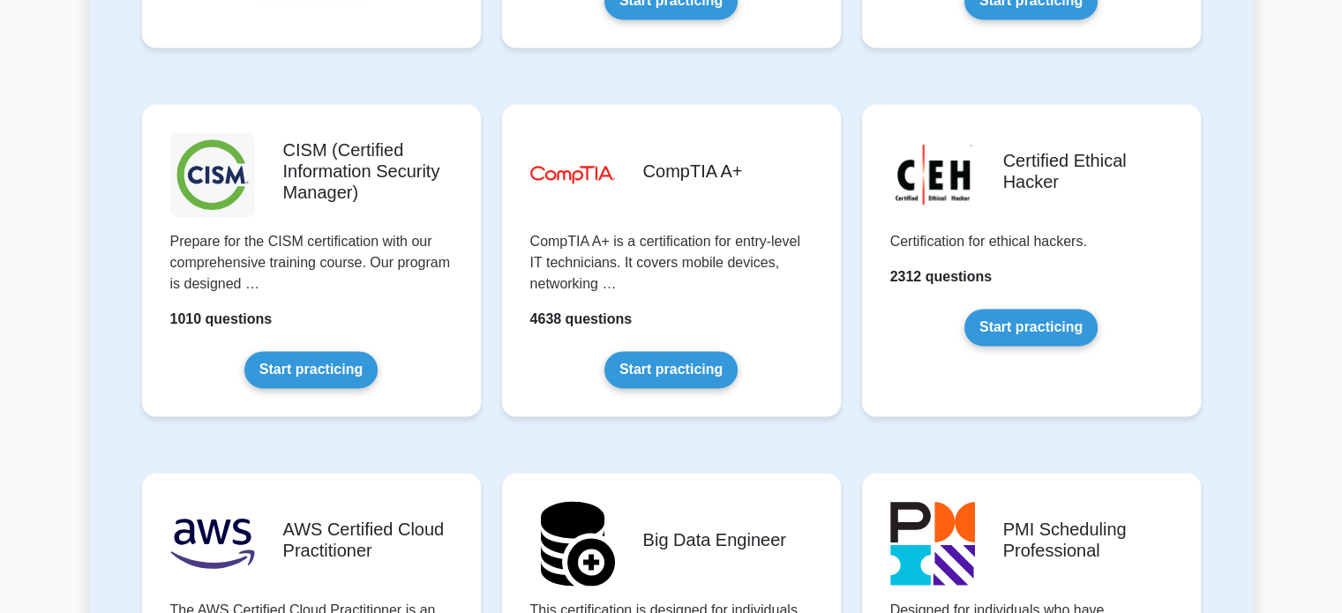
scroll to position [2520, 0]
click at [852, 199] on div "Certified Ethical Hacker Certification for ethical hackers. 2312 questions Star…" at bounding box center [1032, 274] width 360 height 369
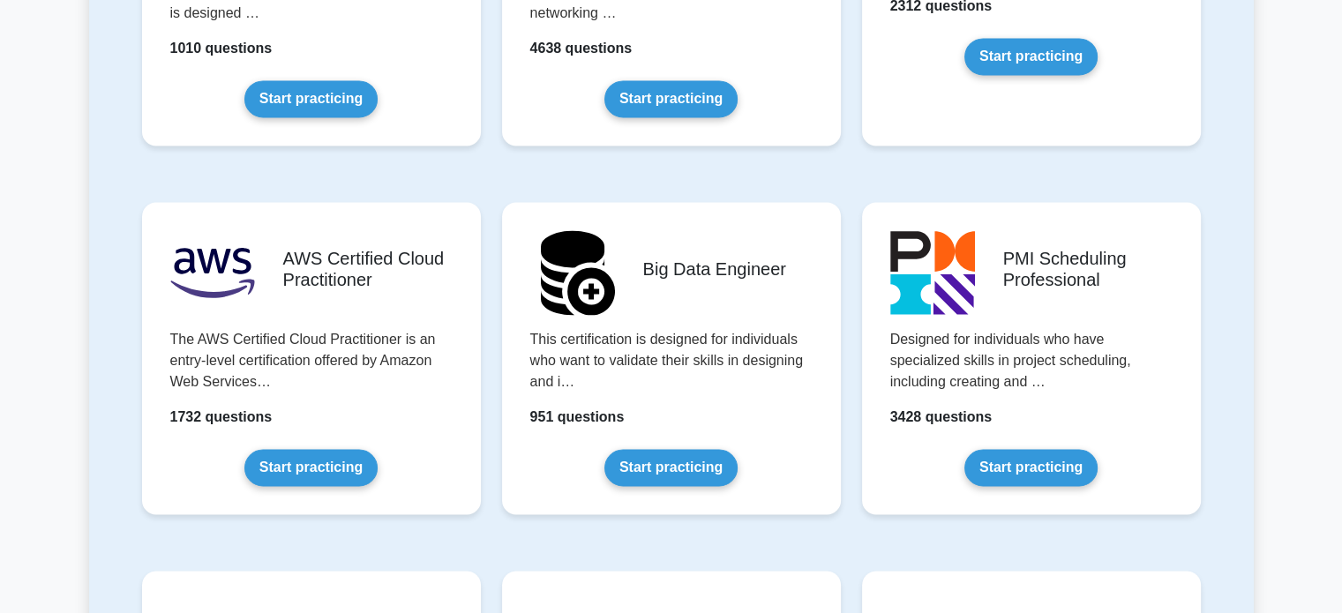
scroll to position [2790, 0]
click at [852, 199] on div "PMI Scheduling Professional Designed for individuals who have specialized skill…" at bounding box center [1032, 373] width 360 height 369
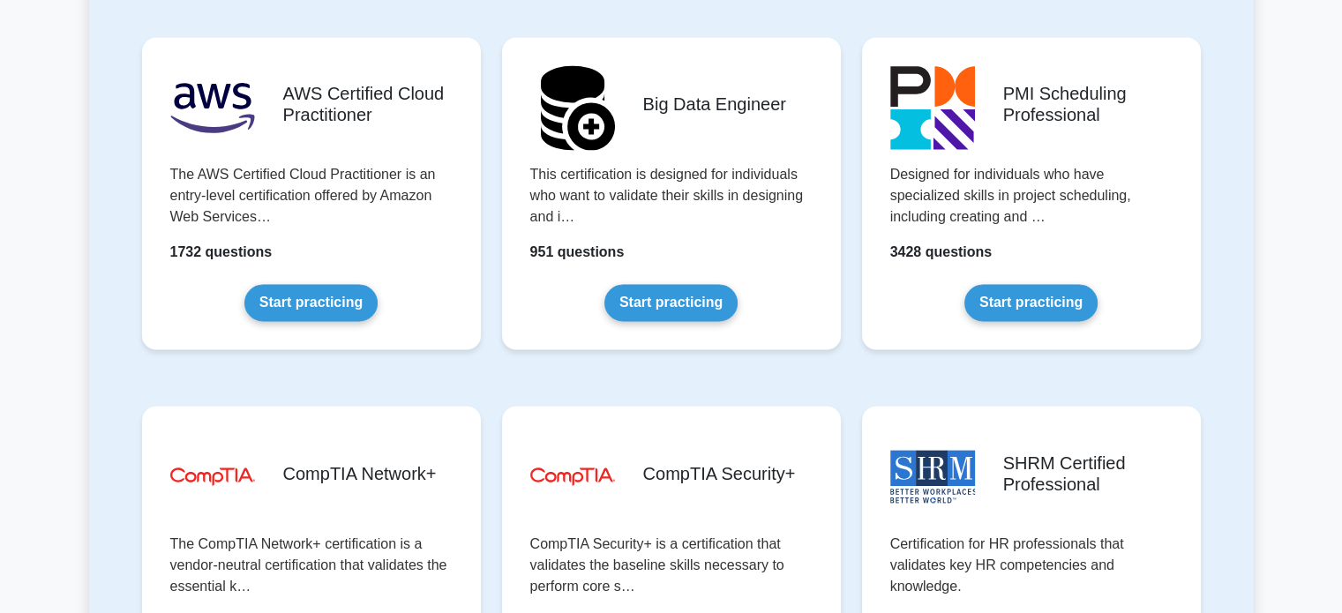
scroll to position [2945, 0]
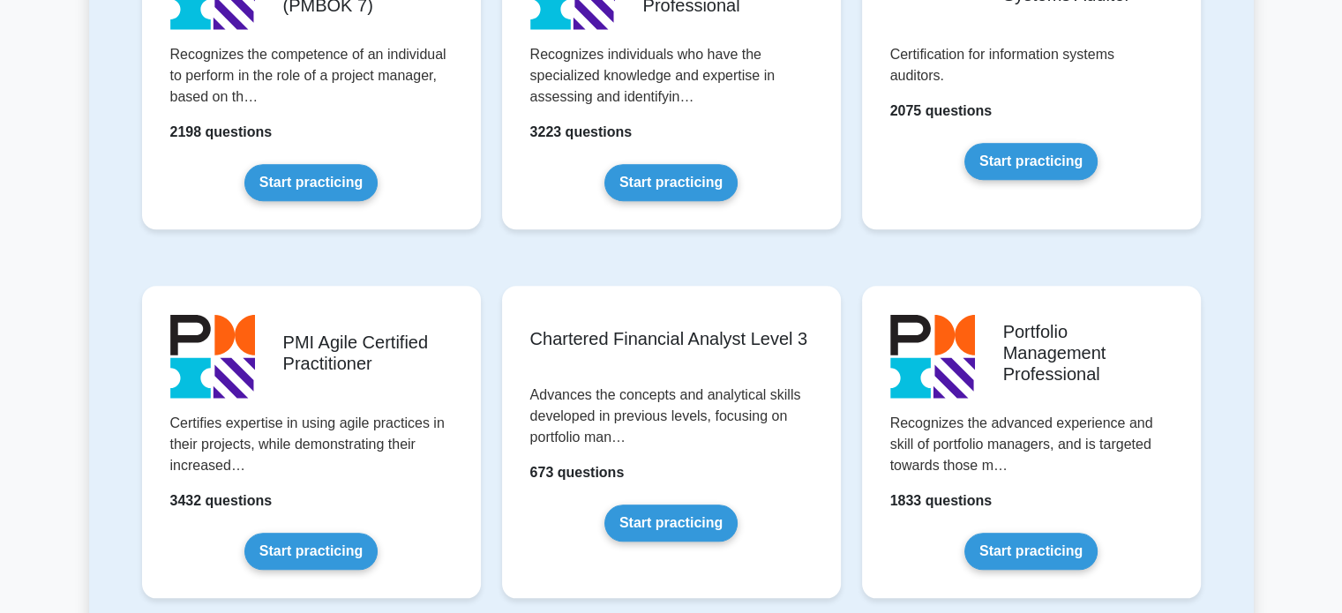
scroll to position [1599, 0]
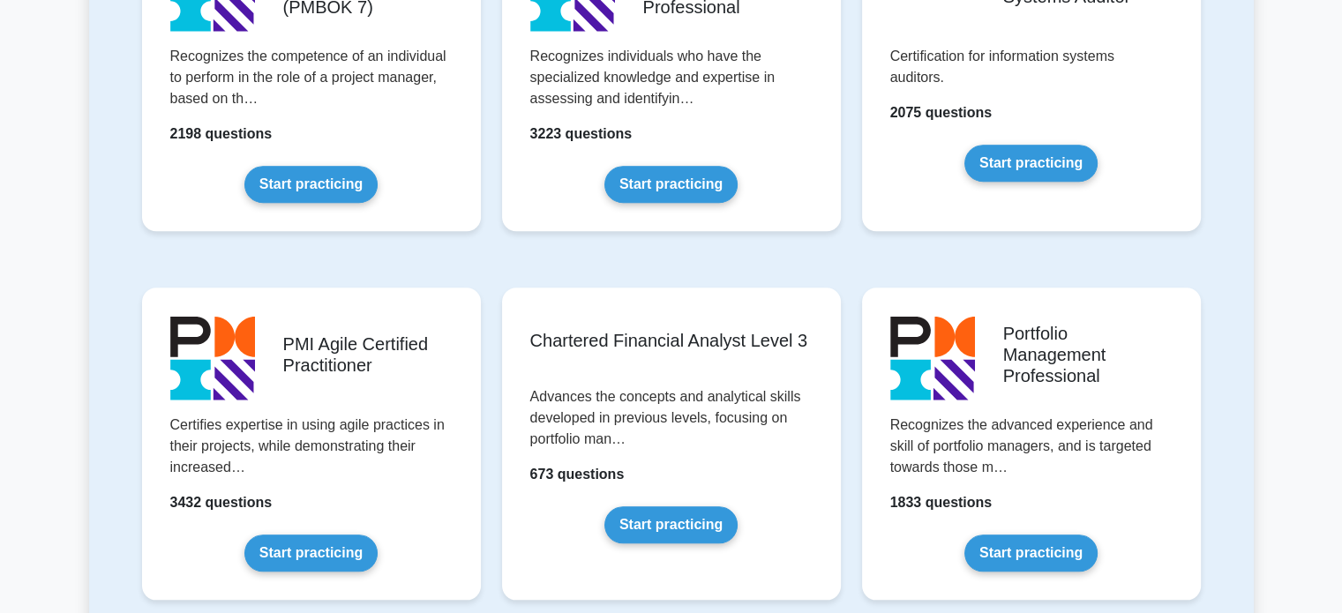
click at [849, 274] on div "Chartered Financial Analyst Level 3 Advances the concepts and analytical skills…" at bounding box center [671, 458] width 360 height 369
